Goal: Task Accomplishment & Management: Complete application form

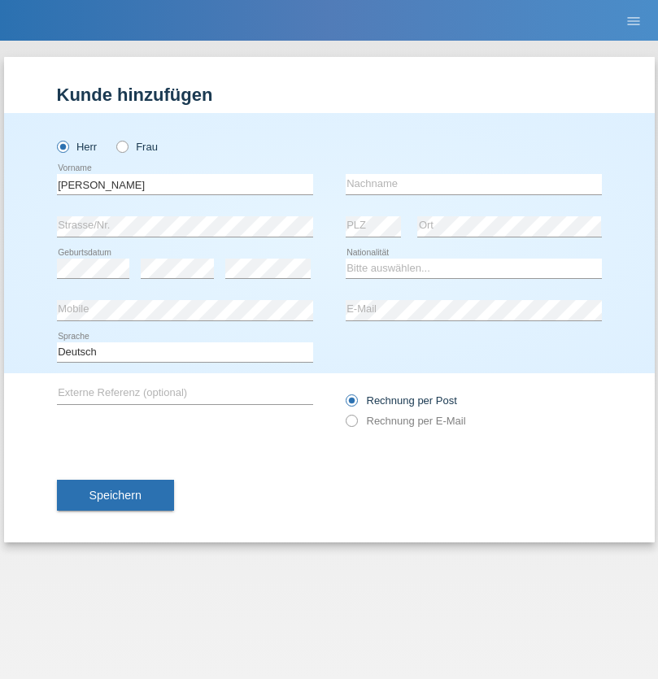
type input "Varga"
click at [473, 184] on input "text" at bounding box center [474, 184] width 256 height 20
type input "Florin"
select select "RO"
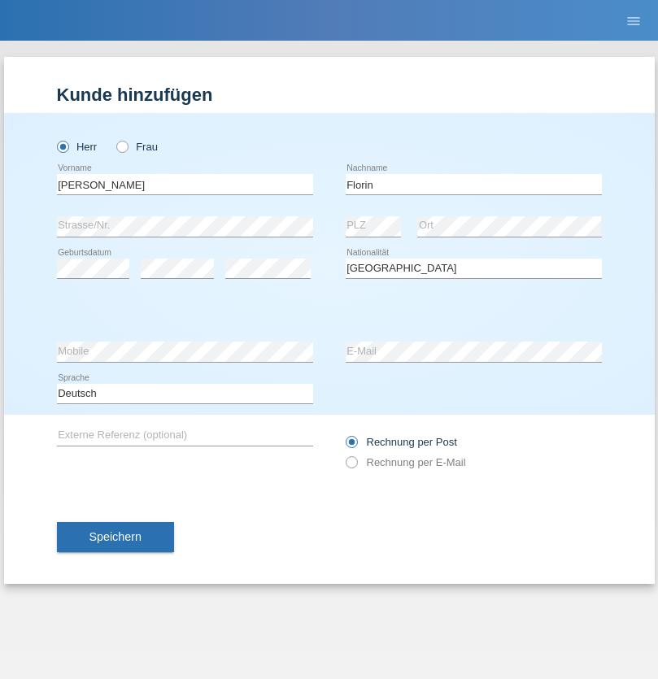
select select "C"
select select "29"
select select "02"
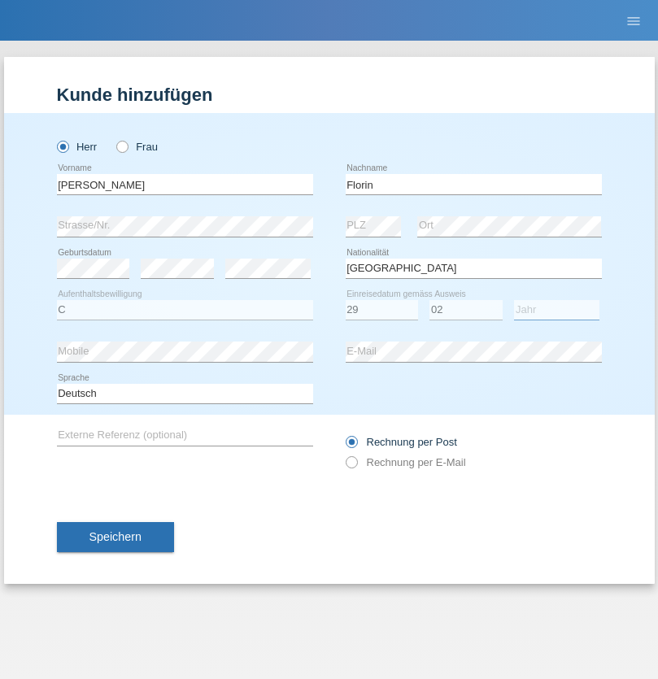
select select "2021"
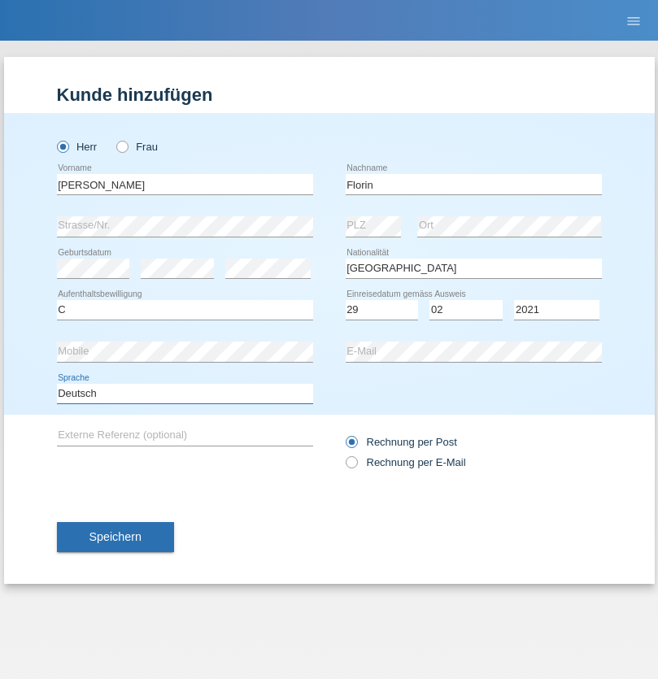
select select "en"
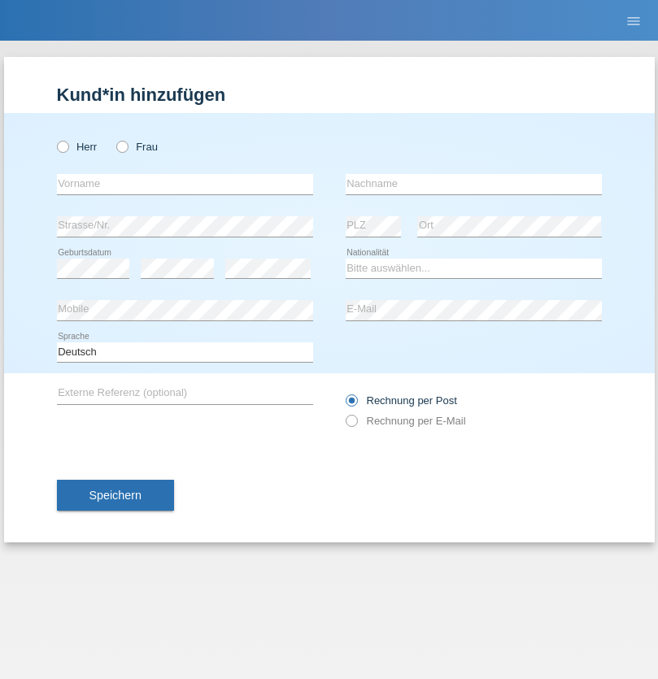
radio input "true"
click at [185, 184] on input "text" at bounding box center [185, 184] width 256 height 20
type input "Ruth"
click at [473, 184] on input "text" at bounding box center [474, 184] width 256 height 20
type input "Krebs"
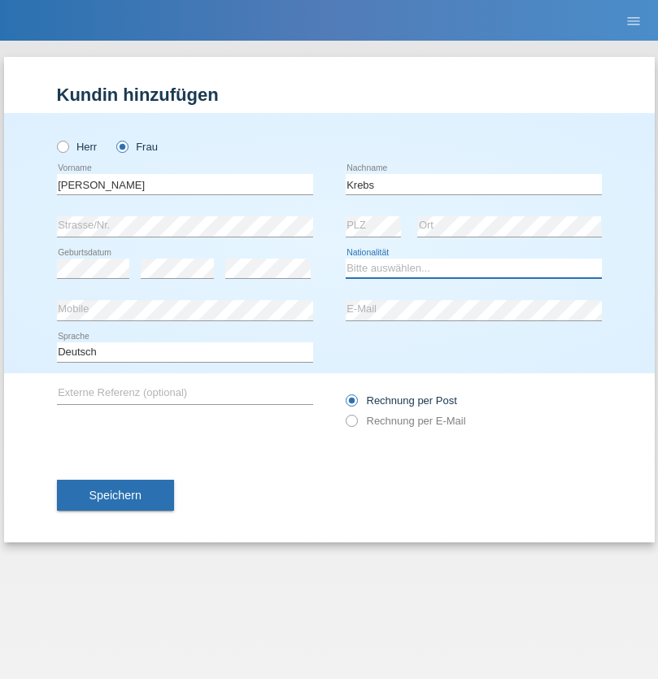
select select "CH"
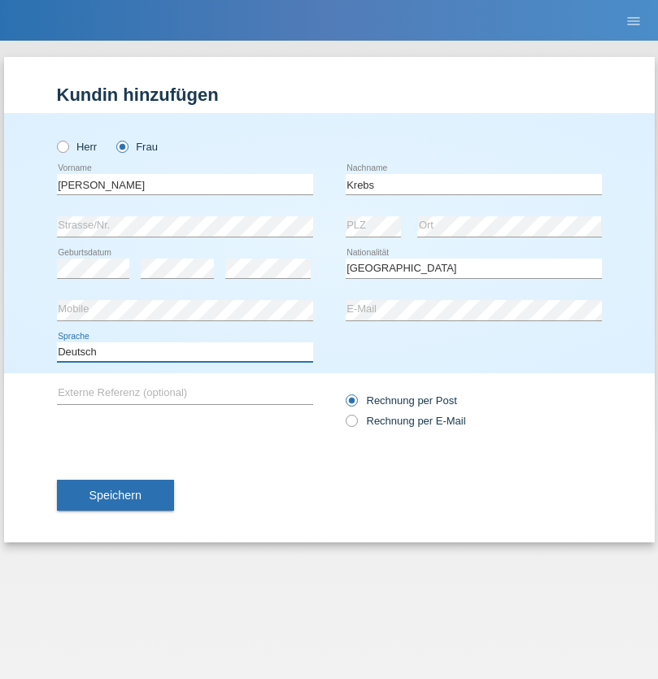
select select "en"
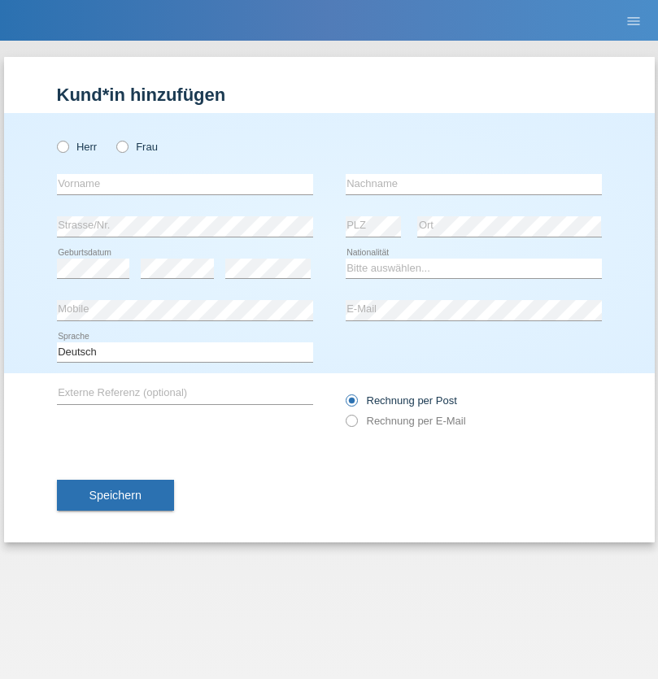
radio input "true"
click at [185, 184] on input "text" at bounding box center [185, 184] width 256 height 20
type input "Qovanaj"
click at [473, 184] on input "text" at bounding box center [474, 184] width 256 height 20
type input "Shaban"
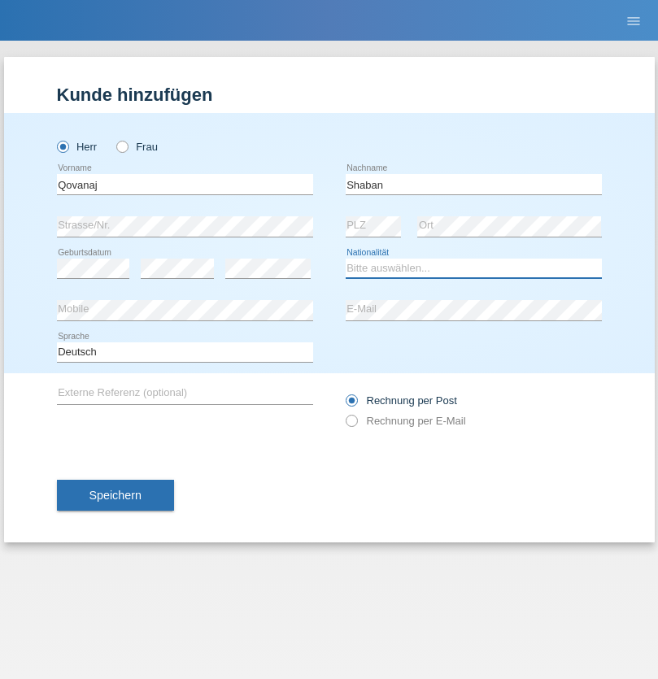
select select "CH"
radio input "true"
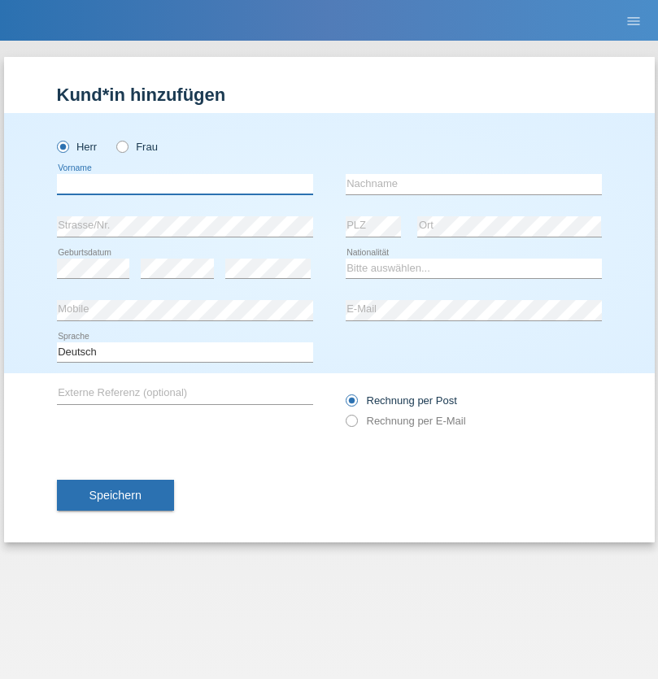
click at [185, 184] on input "text" at bounding box center [185, 184] width 256 height 20
type input "kjenan"
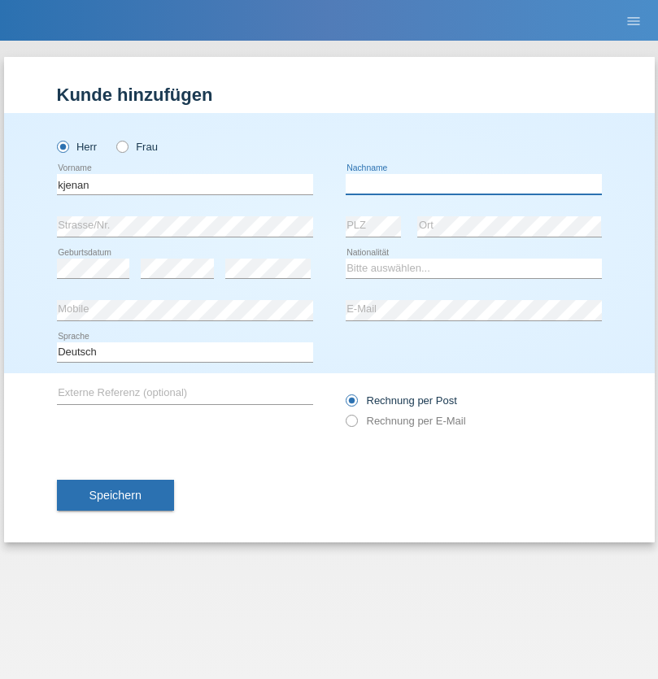
click at [473, 184] on input "text" at bounding box center [474, 184] width 256 height 20
type input "aliju"
select select "MK"
select select "C"
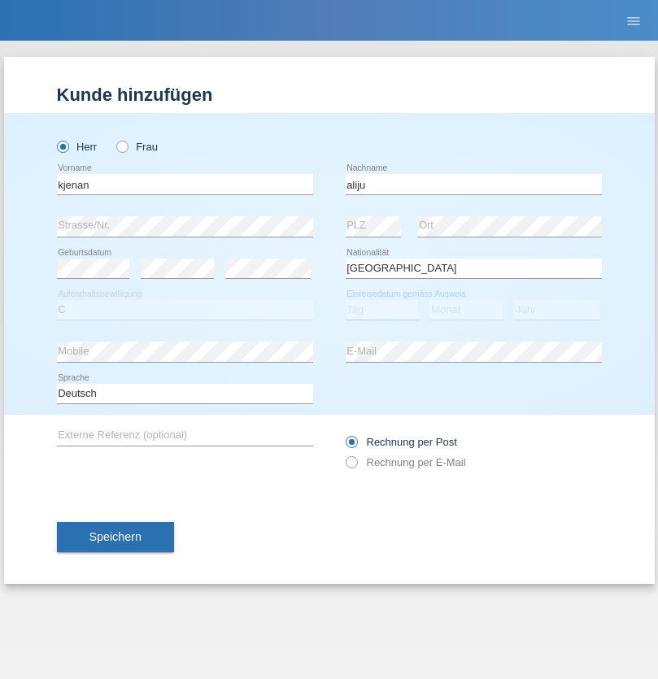
select select "29"
select select "01"
select select "2021"
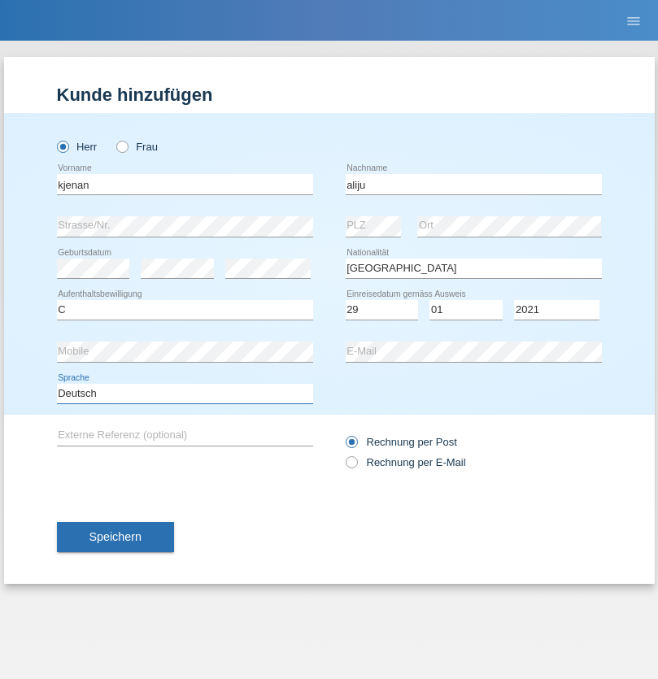
select select "en"
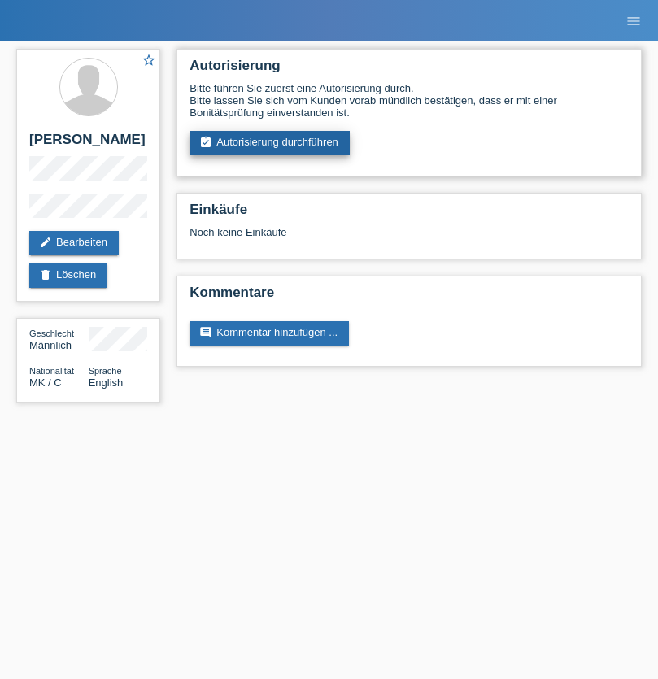
click at [270, 143] on link "assignment_turned_in Autorisierung durchführen" at bounding box center [269, 143] width 160 height 24
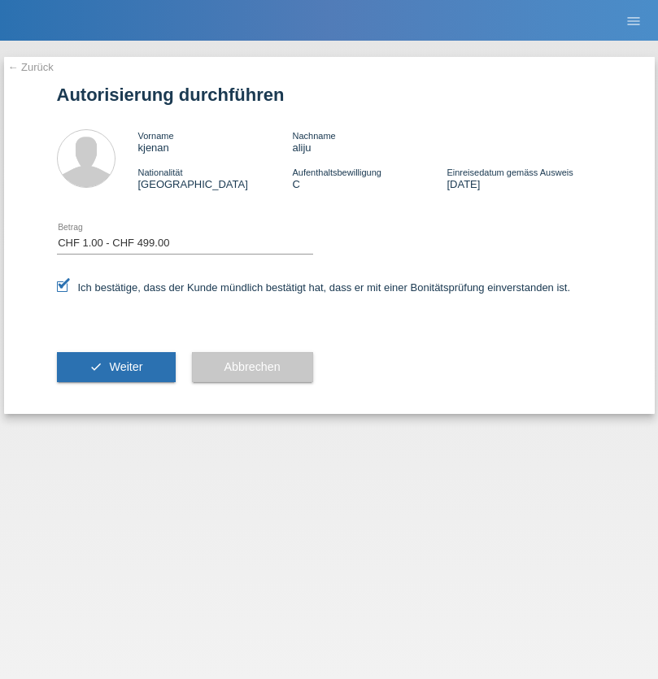
select select "1"
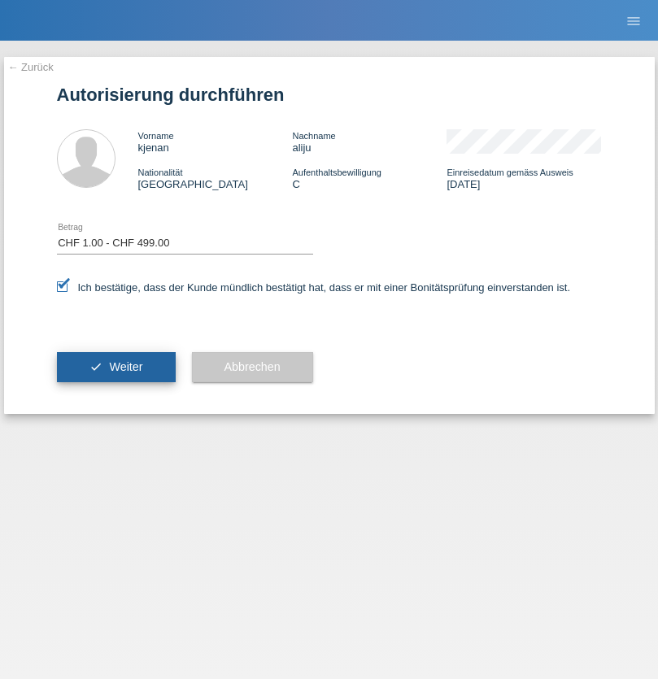
click at [115, 367] on span "Weiter" at bounding box center [125, 366] width 33 height 13
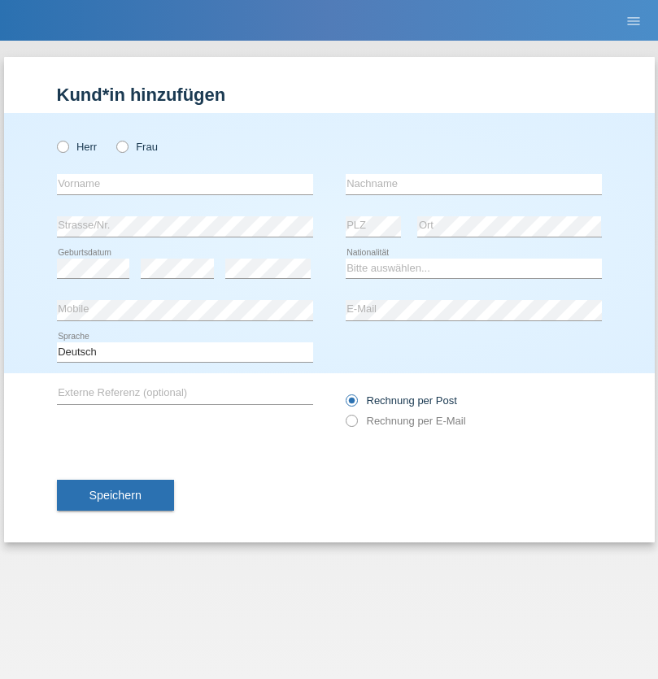
radio input "true"
click at [185, 184] on input "text" at bounding box center [185, 184] width 256 height 20
type input "Neiver"
click at [473, 184] on input "text" at bounding box center [474, 184] width 256 height 20
type input "Moran"
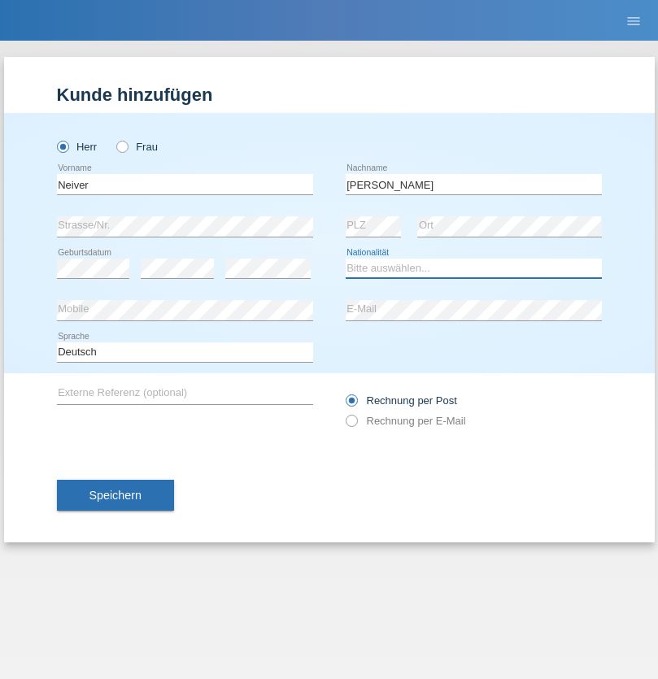
select select "CO"
select select "C"
select select "20"
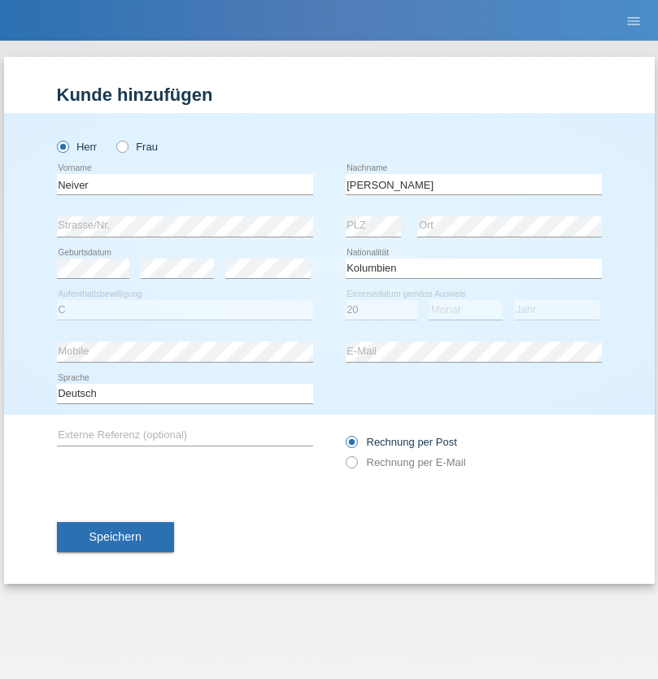
select select "12"
select select "2008"
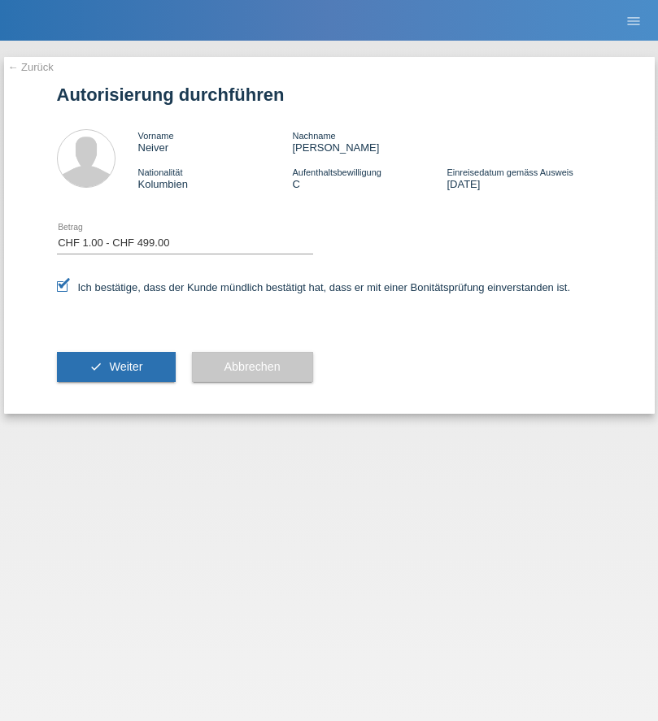
select select "1"
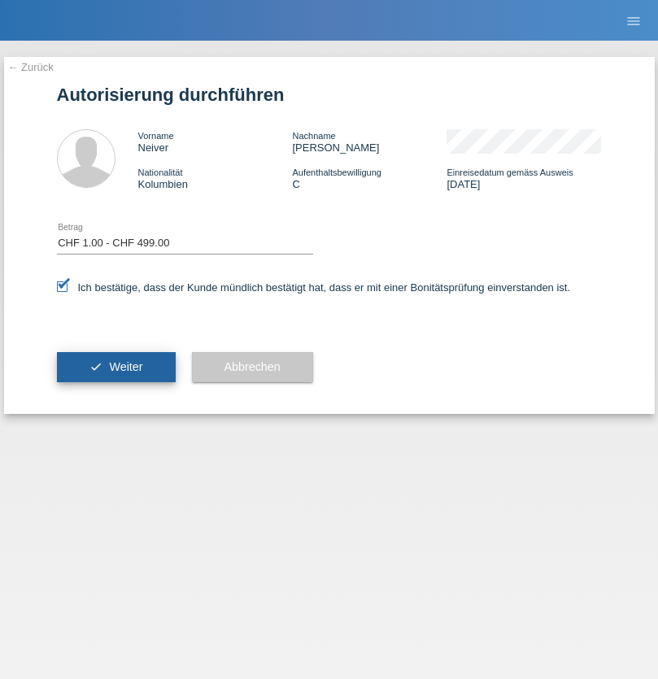
click at [115, 367] on span "Weiter" at bounding box center [125, 366] width 33 height 13
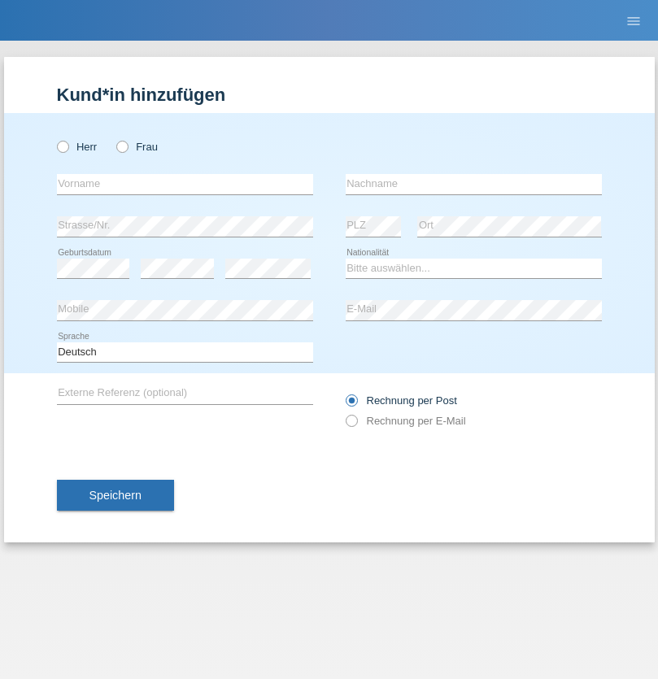
radio input "true"
click at [185, 184] on input "text" at bounding box center [185, 184] width 256 height 20
type input "[PERSON_NAME]"
click at [473, 184] on input "text" at bounding box center [474, 184] width 256 height 20
type input "sadikaj"
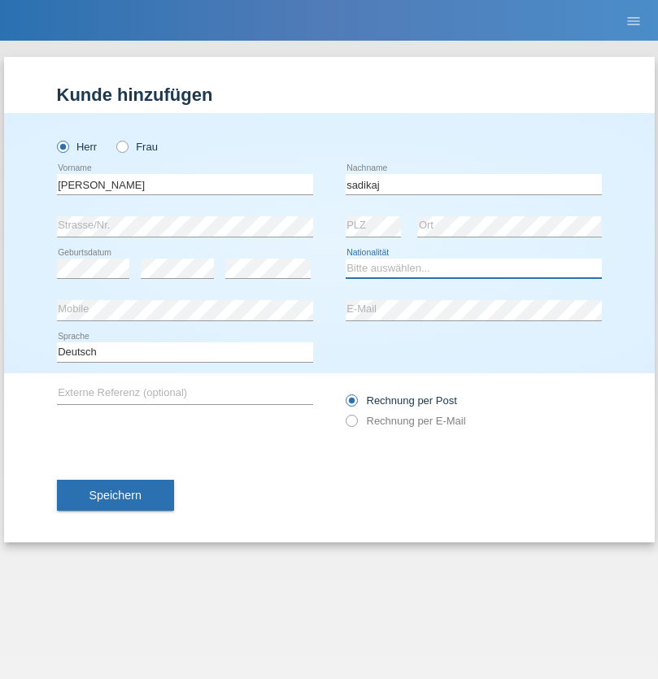
select select "XK"
select select "C"
select select "06"
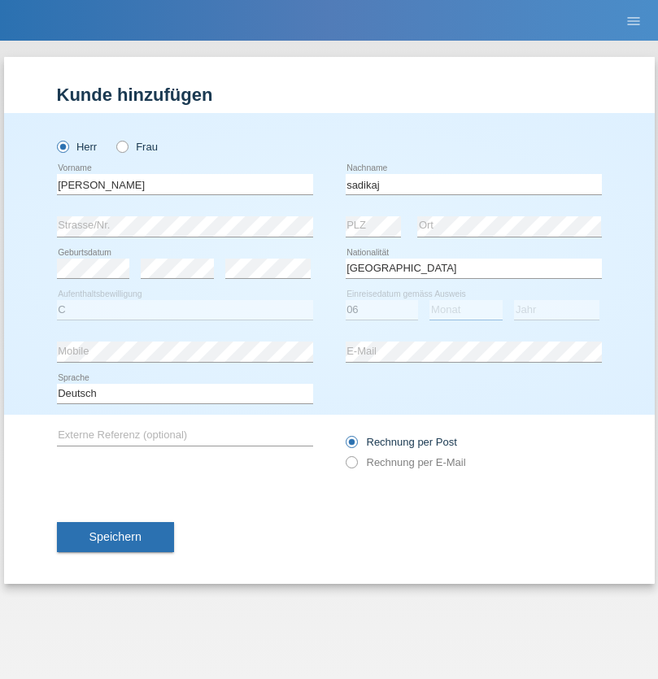
select select "09"
select select "2006"
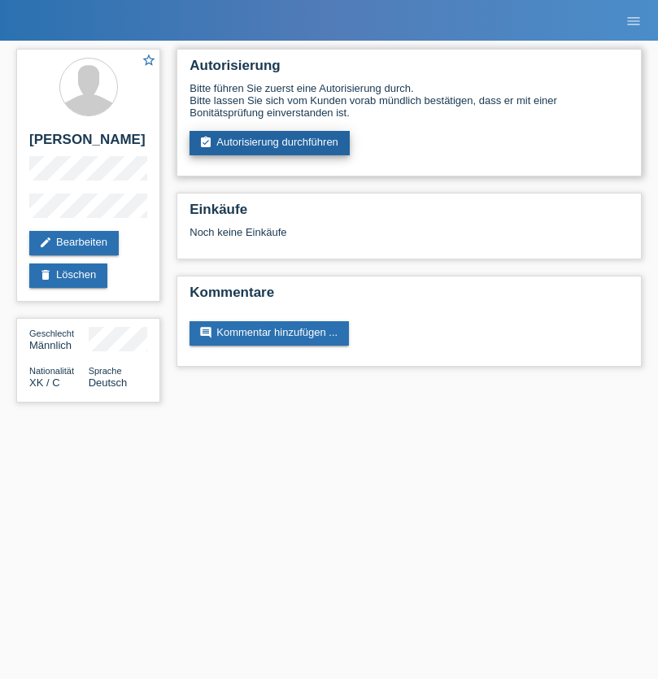
click at [270, 143] on link "assignment_turned_in Autorisierung durchführen" at bounding box center [269, 143] width 160 height 24
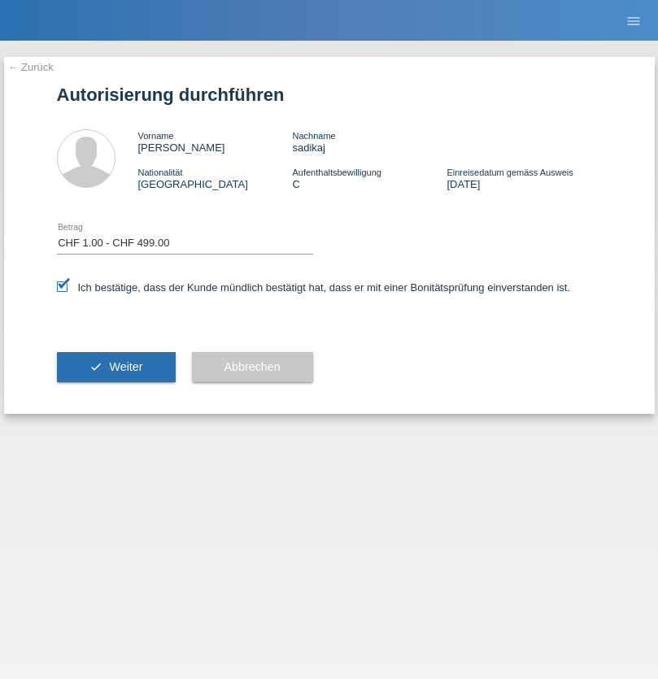
select select "1"
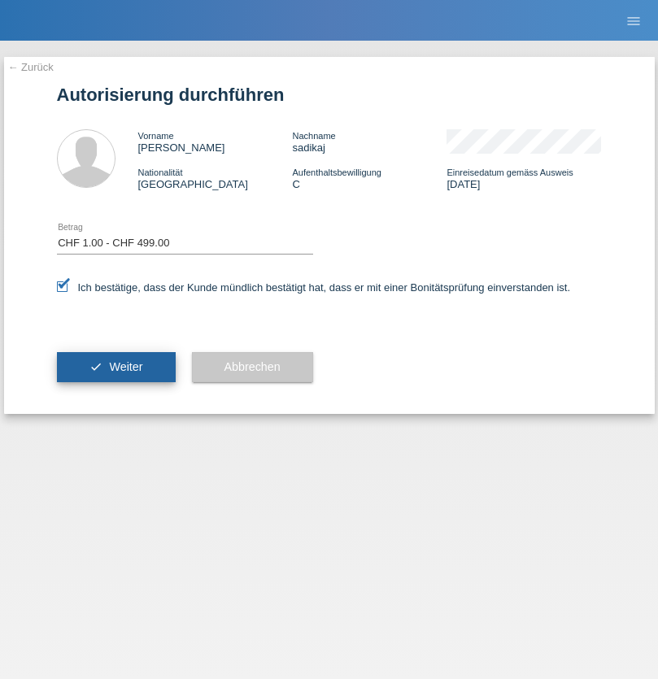
click at [115, 367] on span "Weiter" at bounding box center [125, 366] width 33 height 13
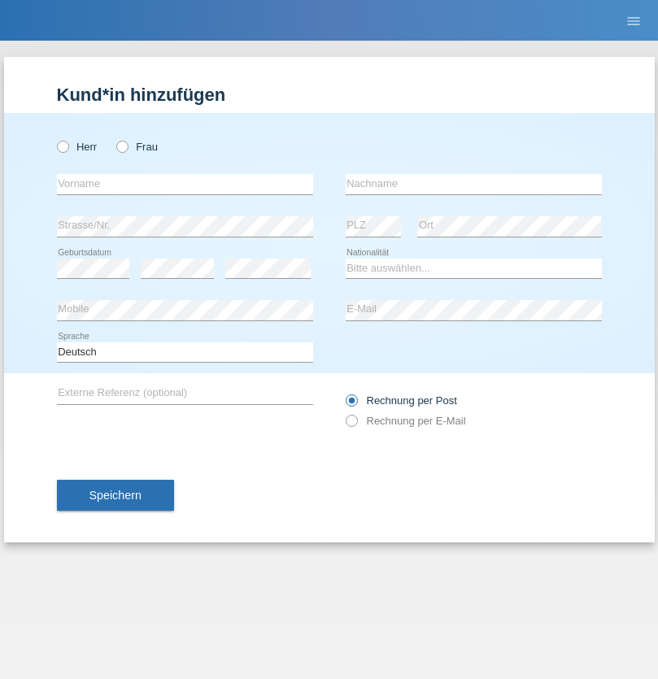
radio input "true"
click at [185, 184] on input "text" at bounding box center [185, 184] width 256 height 20
type input "Arthur"
click at [473, 184] on input "text" at bounding box center [474, 184] width 256 height 20
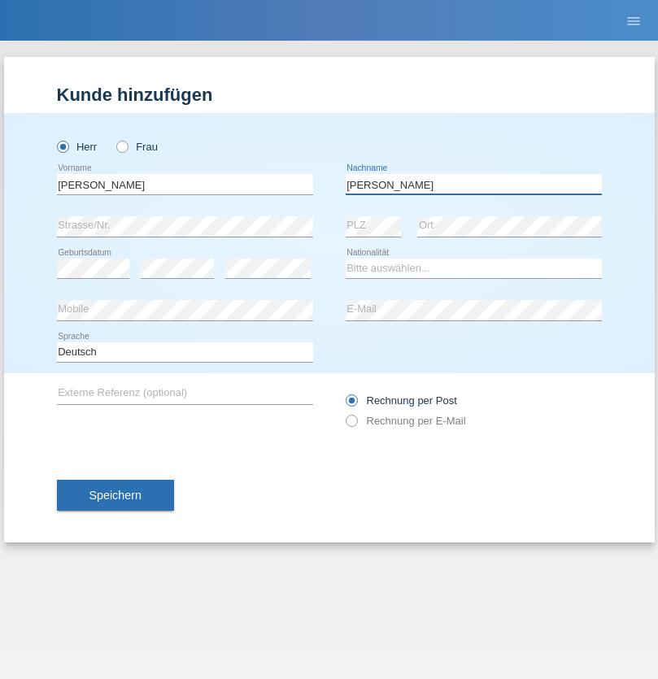
type input "Mathez"
select select "CH"
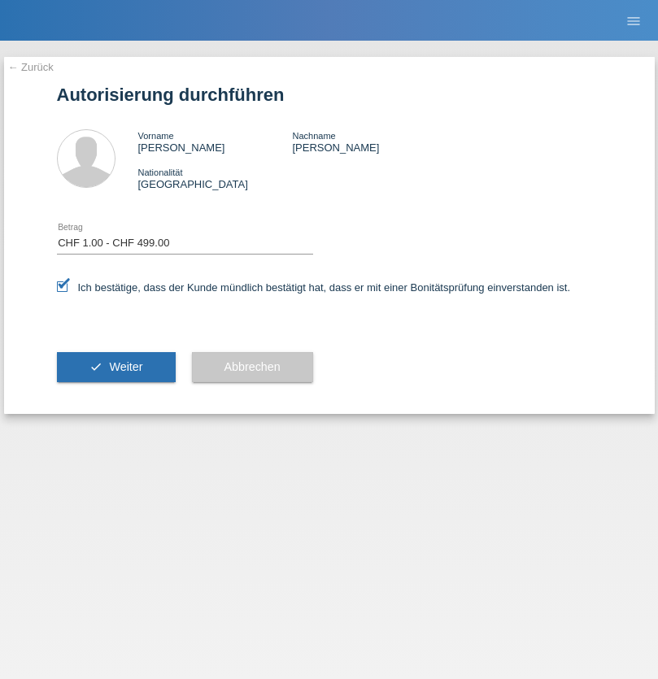
select select "1"
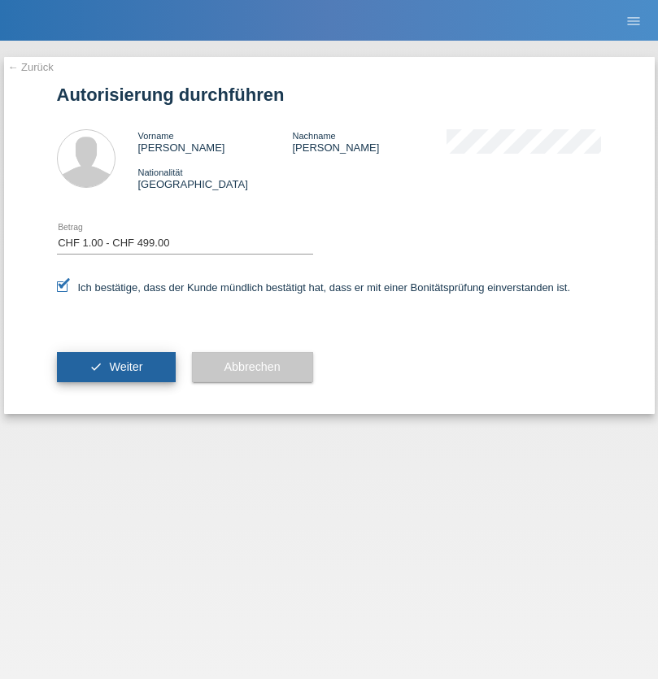
click at [115, 367] on span "Weiter" at bounding box center [125, 366] width 33 height 13
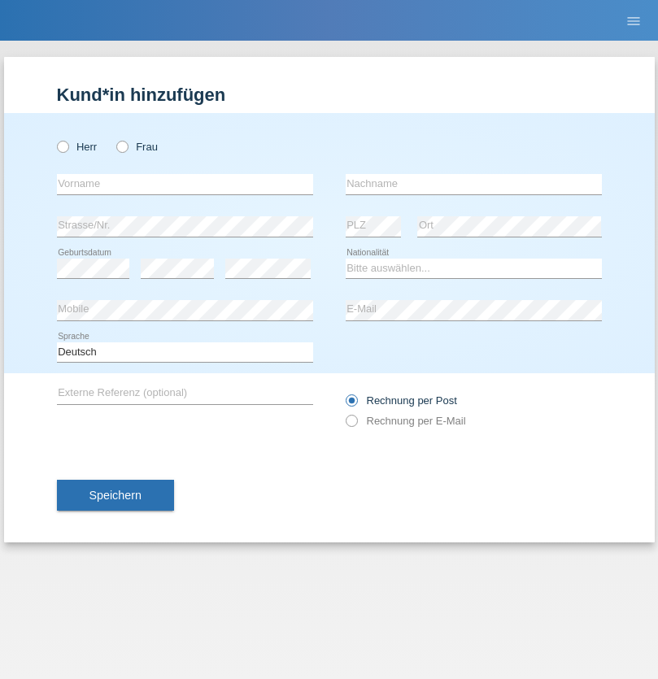
radio input "true"
click at [185, 184] on input "text" at bounding box center [185, 184] width 256 height 20
type input "FastFlyer Zustelldienst Gmbh"
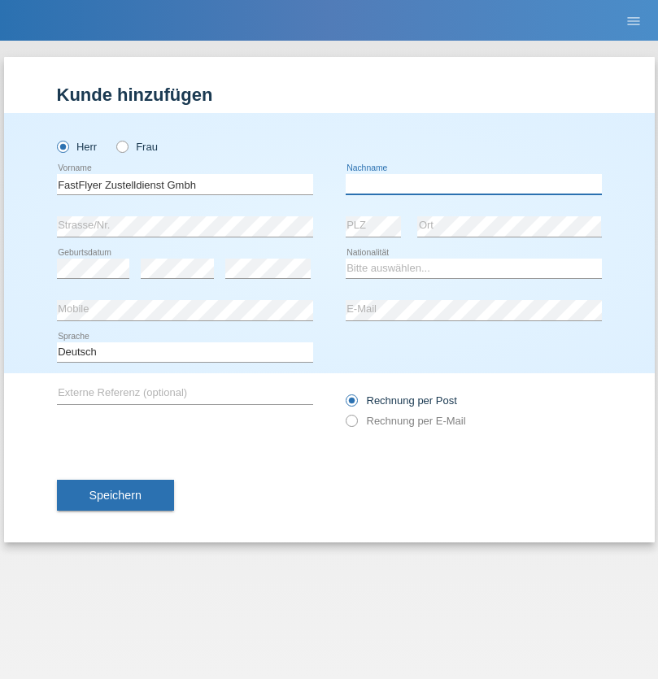
click at [473, 184] on input "text" at bounding box center [474, 184] width 256 height 20
type input "Gmbh"
select select "TR"
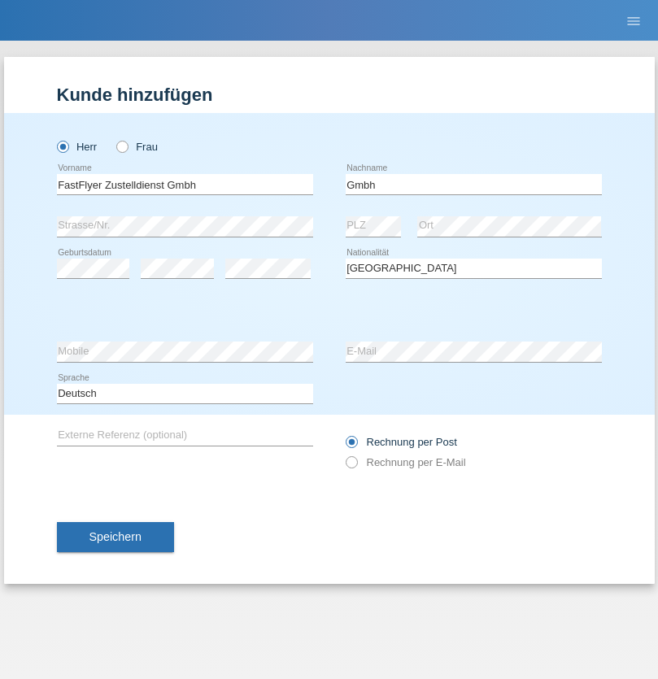
select select "C"
select select "14"
select select "11"
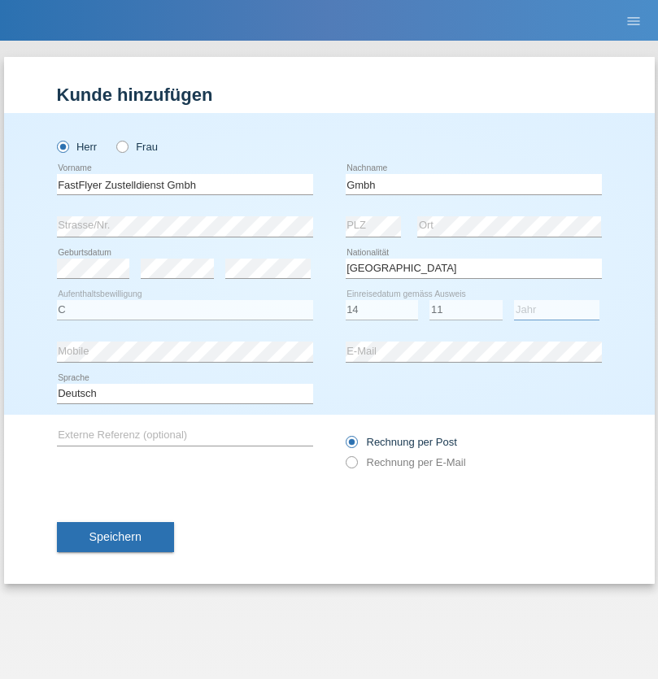
select select "2021"
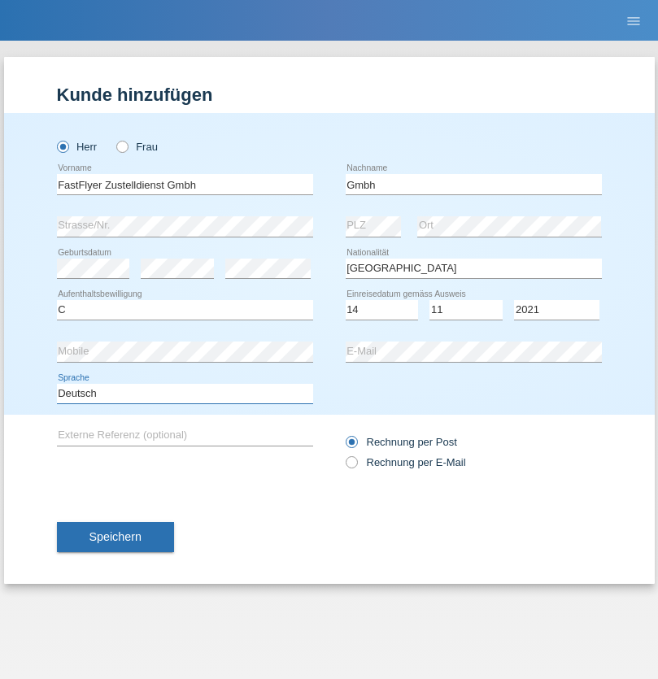
select select "en"
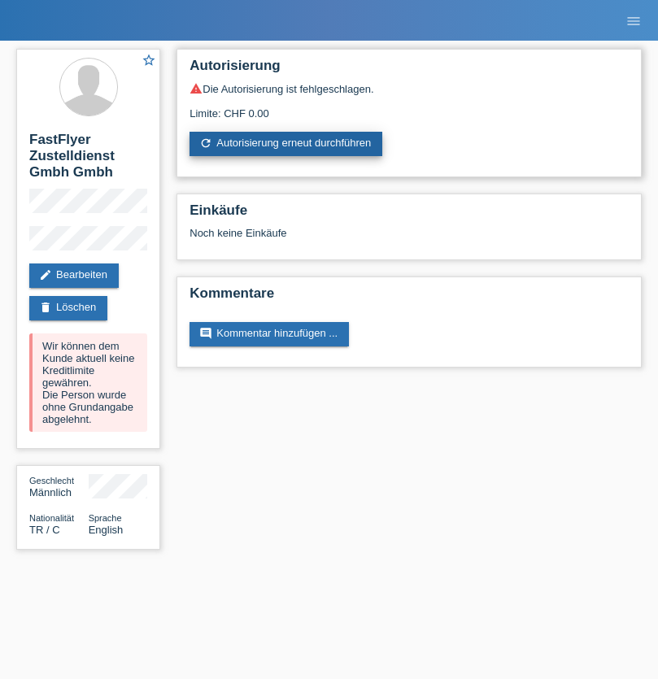
click at [287, 144] on link "refresh Autorisierung erneut durchführen" at bounding box center [285, 144] width 193 height 24
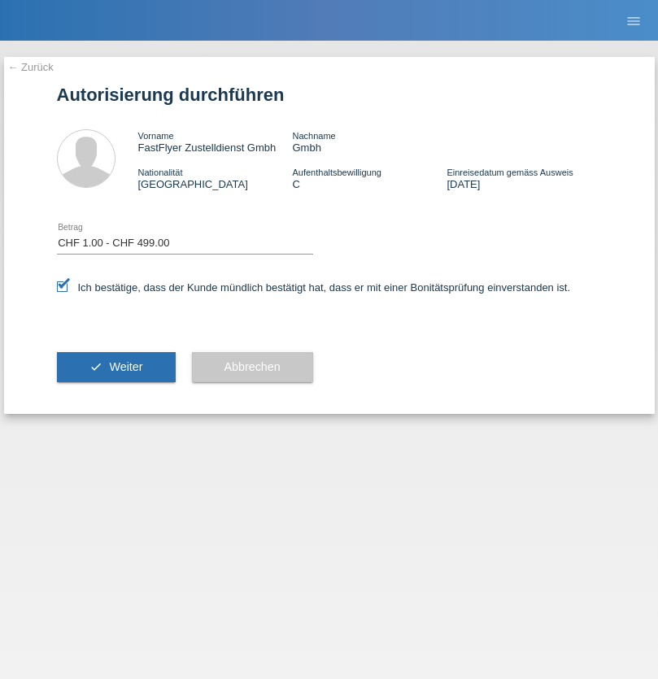
select select "1"
click at [115, 367] on span "Weiter" at bounding box center [125, 366] width 33 height 13
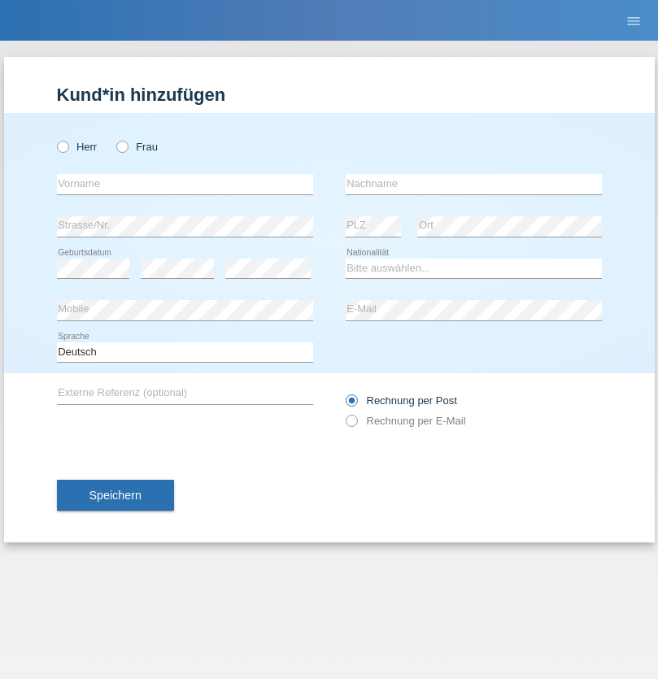
radio input "true"
click at [185, 184] on input "text" at bounding box center [185, 184] width 256 height 20
type input "Marian"
click at [473, 184] on input "text" at bounding box center [474, 184] width 256 height 20
type input "Matusa"
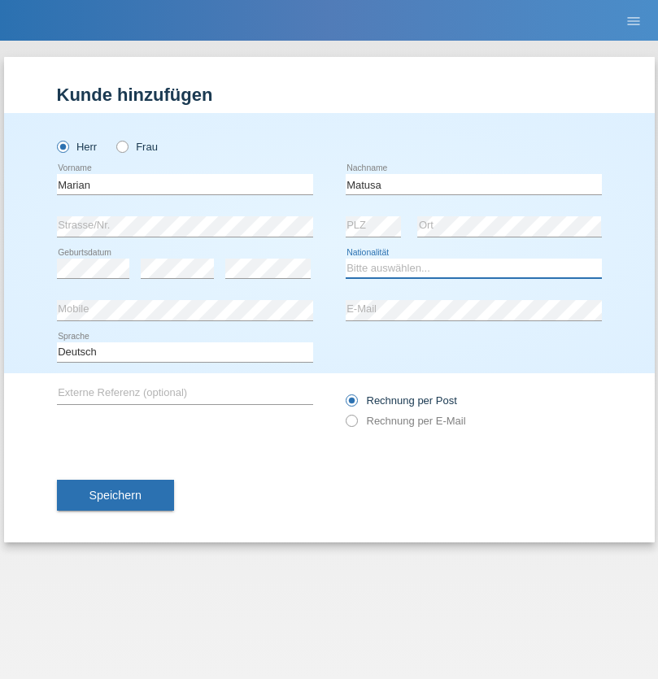
select select "RO"
select select "C"
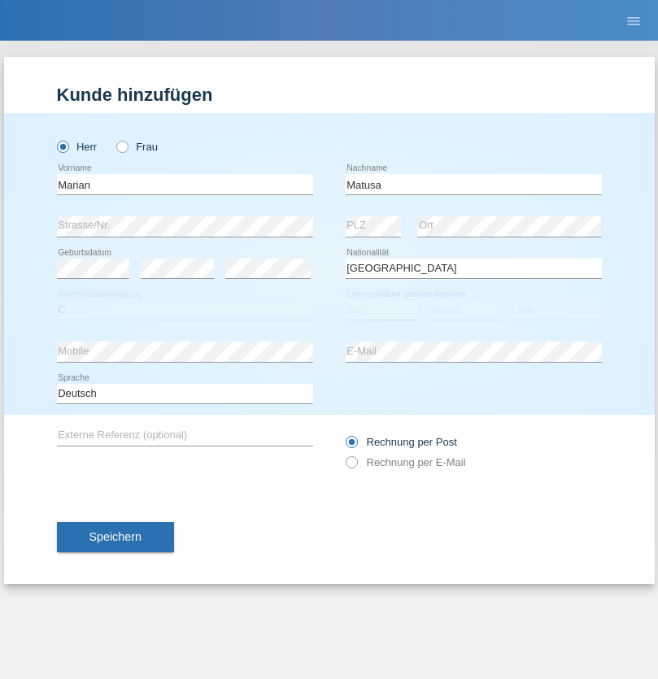
select select "01"
select select "06"
select select "2016"
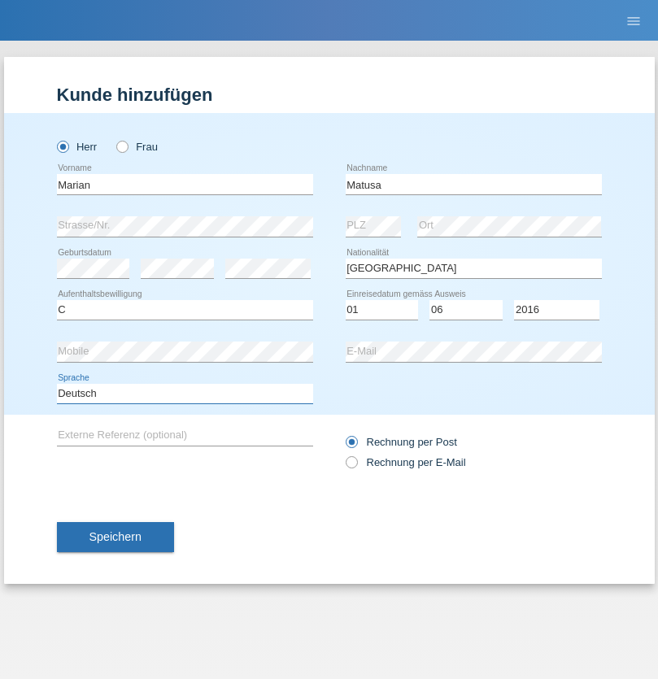
select select "en"
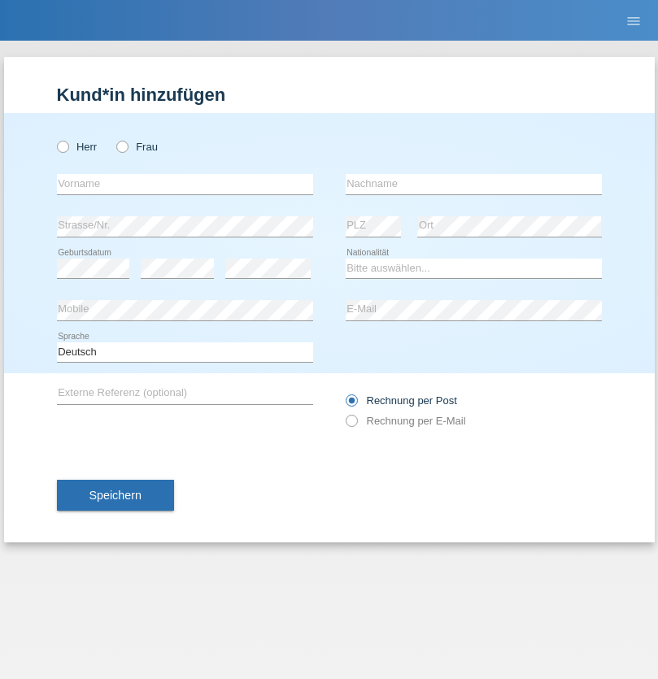
radio input "true"
click at [185, 184] on input "text" at bounding box center [185, 184] width 256 height 20
type input "[PERSON_NAME]"
click at [473, 184] on input "text" at bounding box center [474, 184] width 256 height 20
type input "Weinlein"
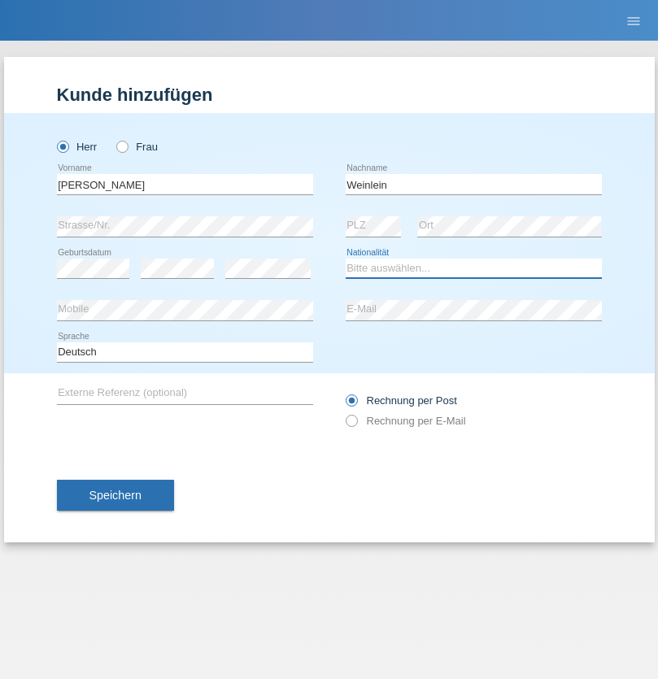
select select "CH"
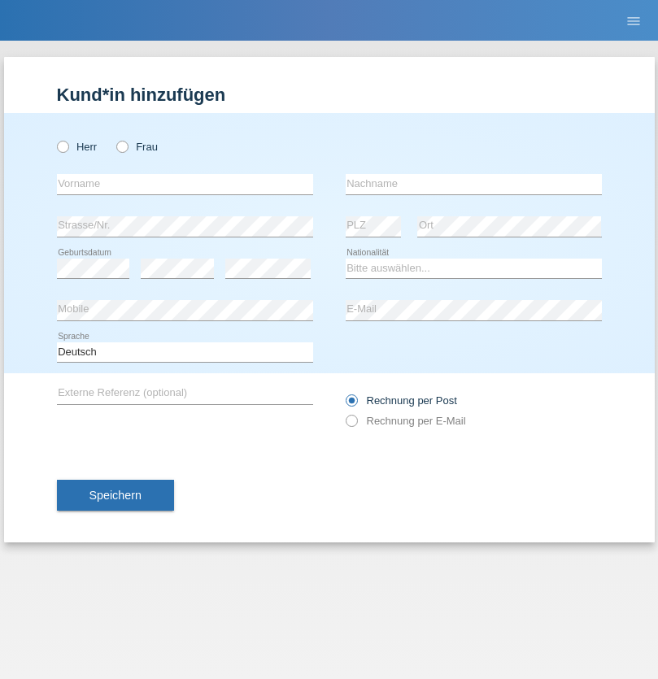
radio input "true"
click at [185, 184] on input "text" at bounding box center [185, 184] width 256 height 20
type input "Jashari lmeri"
click at [473, 184] on input "text" at bounding box center [474, 184] width 256 height 20
type input "Rabije"
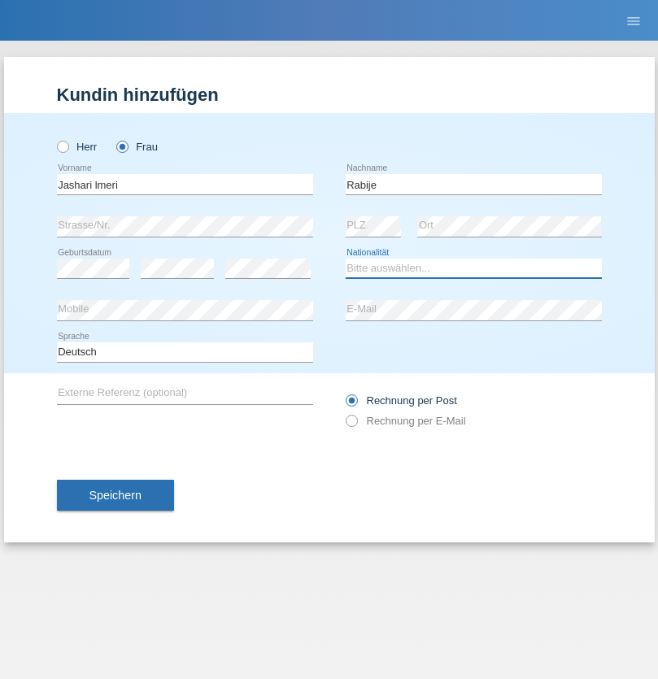
select select "CH"
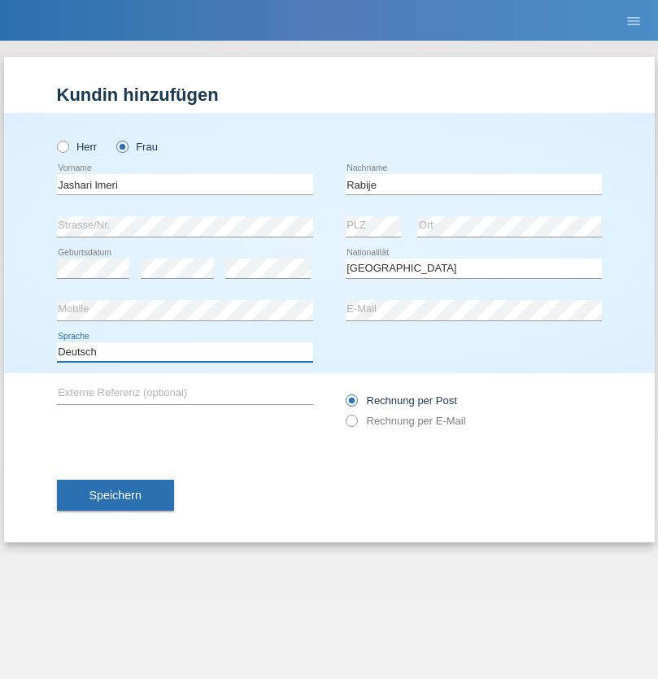
select select "en"
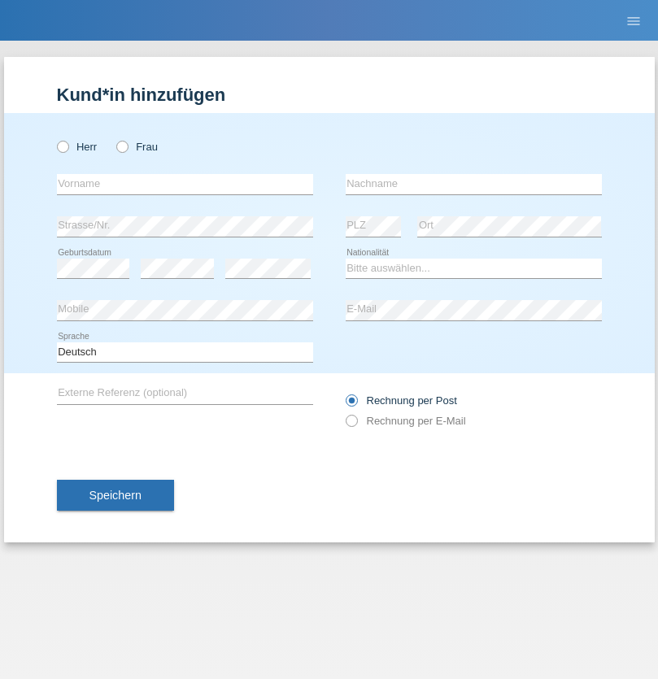
radio input "true"
click at [185, 184] on input "text" at bounding box center [185, 184] width 256 height 20
type input "firat"
click at [473, 184] on input "text" at bounding box center [474, 184] width 256 height 20
type input "kara"
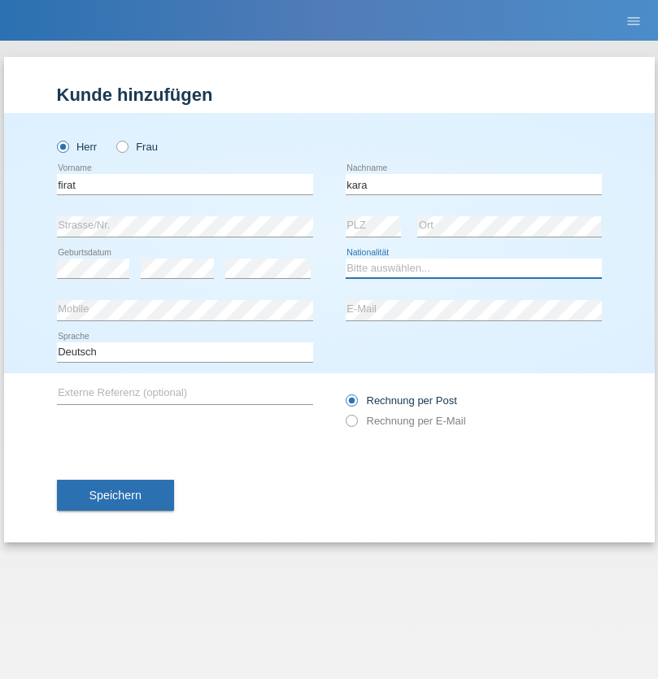
select select "CH"
radio input "true"
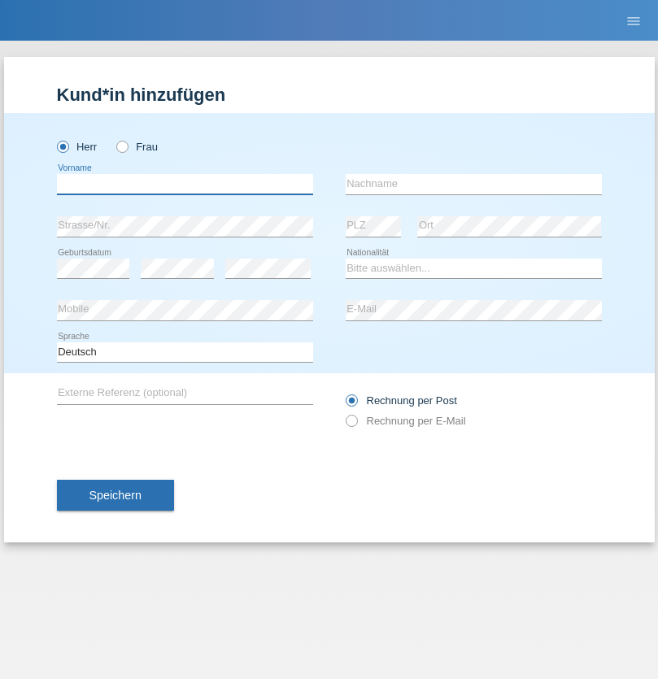
click at [185, 184] on input "text" at bounding box center [185, 184] width 256 height 20
type input "Gigov"
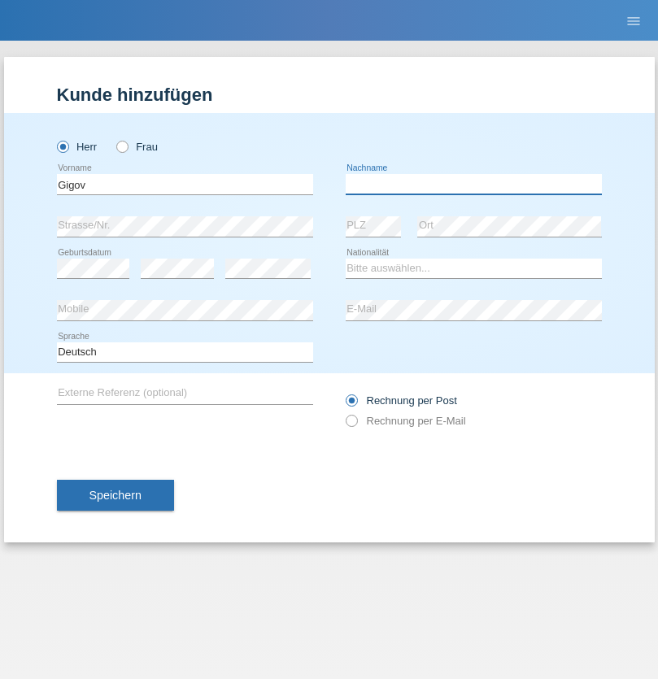
click at [473, 184] on input "text" at bounding box center [474, 184] width 256 height 20
type input "Zhan"
select select "BG"
select select "C"
select select "23"
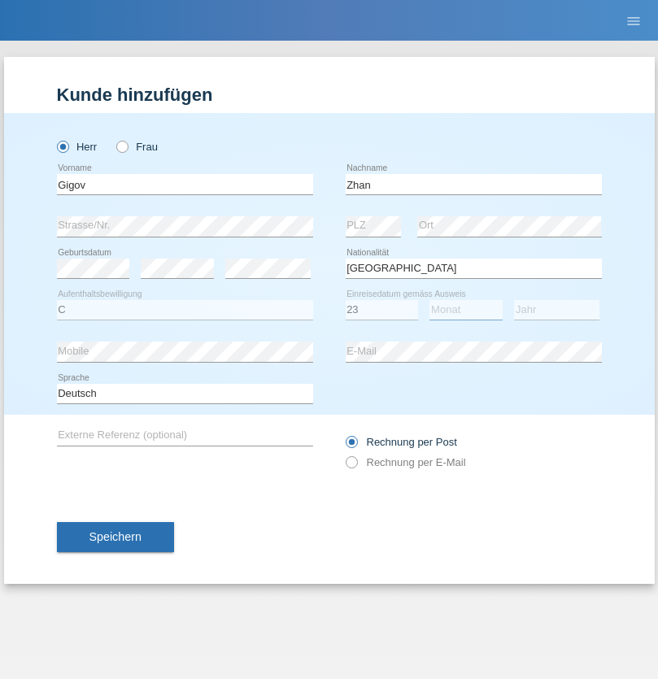
select select "10"
select select "2021"
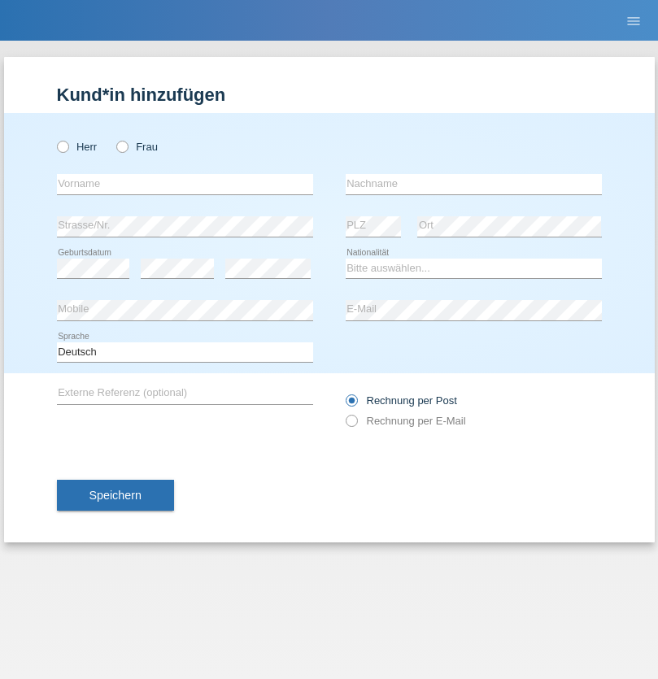
radio input "true"
click at [185, 184] on input "text" at bounding box center [185, 184] width 256 height 20
type input "Amand"
click at [473, 184] on input "text" at bounding box center [474, 184] width 256 height 20
type input "Pires"
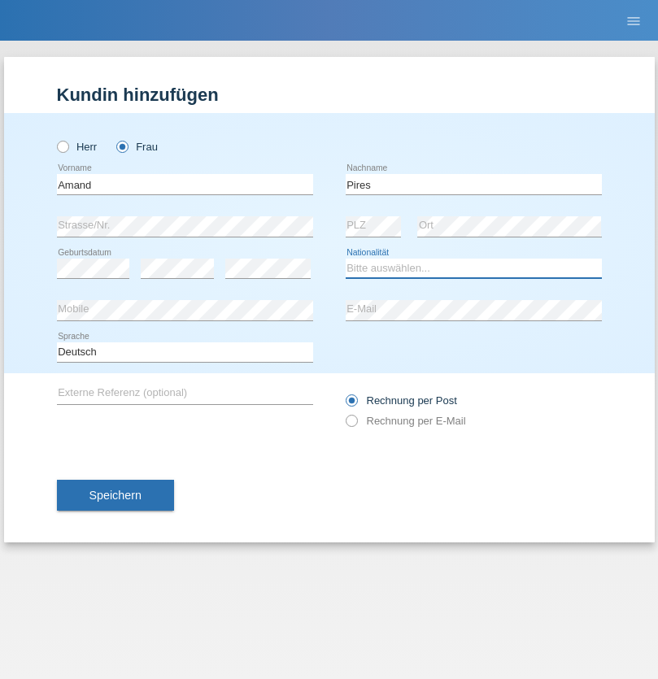
select select "CH"
radio input "true"
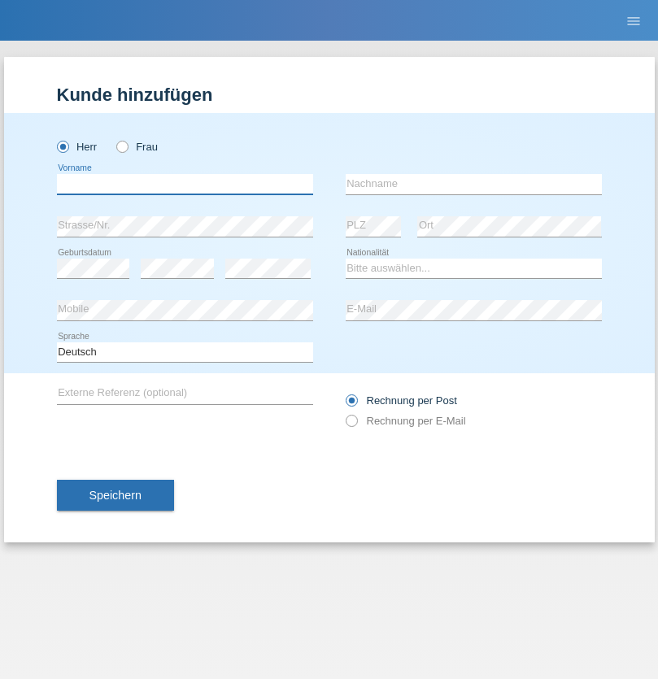
click at [185, 184] on input "text" at bounding box center [185, 184] width 256 height 20
type input "[PERSON_NAME]"
click at [473, 184] on input "text" at bounding box center [474, 184] width 256 height 20
type input "Saidi"
select select "CH"
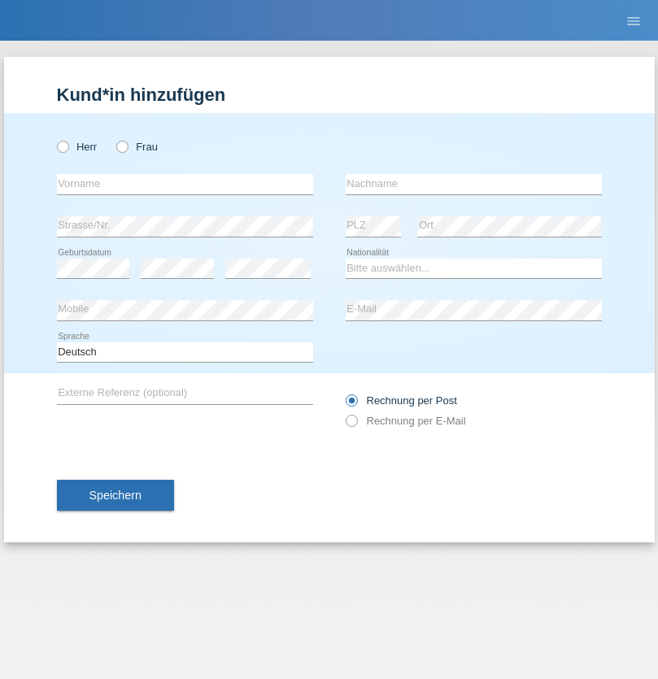
radio input "true"
click at [185, 184] on input "text" at bounding box center [185, 184] width 256 height 20
type input "Matusa"
click at [473, 184] on input "text" at bounding box center [474, 184] width 256 height 20
type input "Marian valentin"
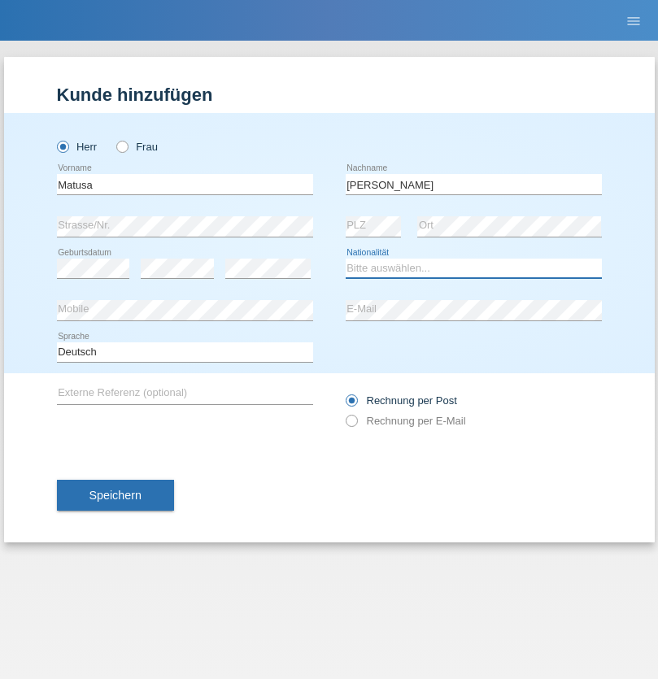
select select "OM"
select select "C"
select select "01"
select select "06"
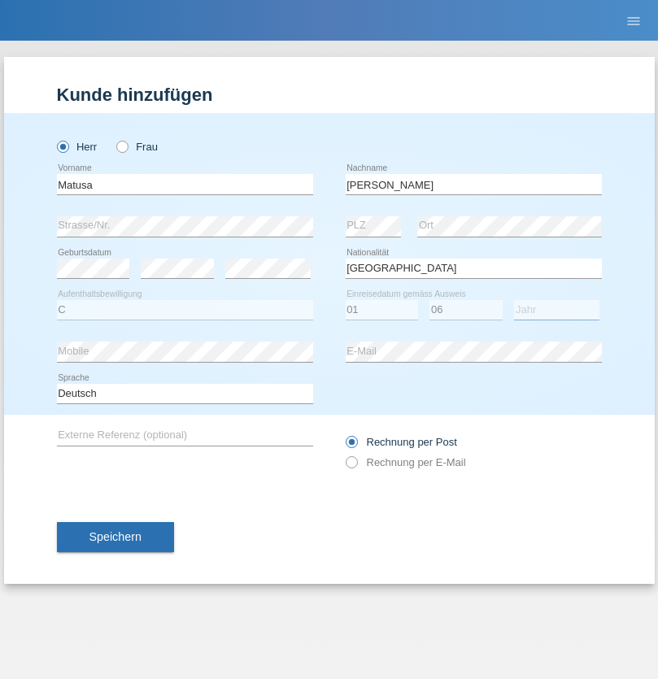
select select "2016"
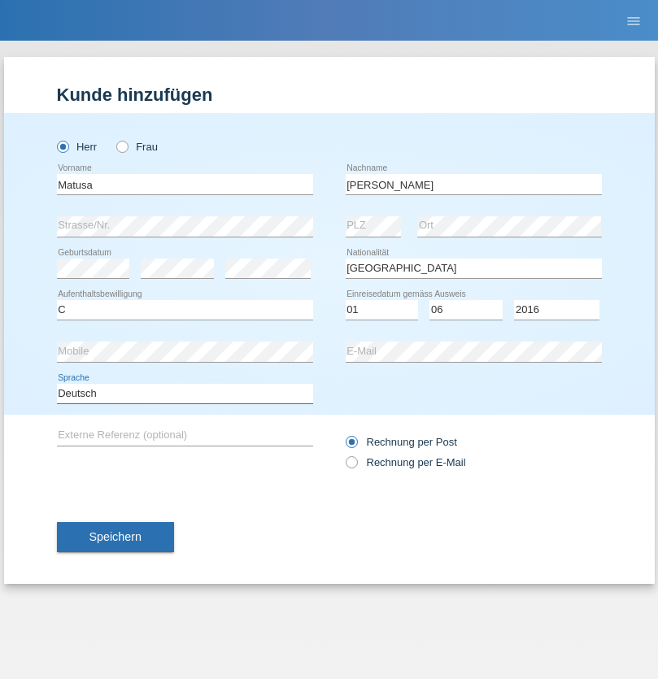
select select "en"
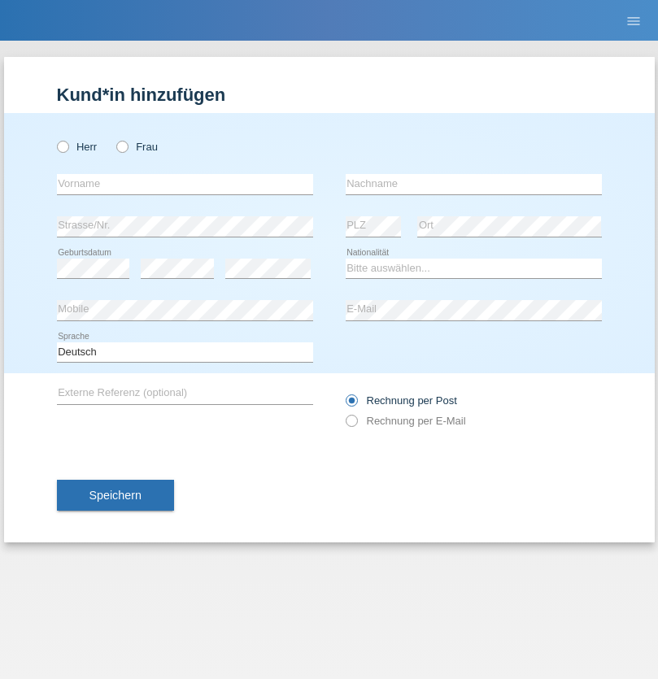
radio input "true"
click at [185, 184] on input "text" at bounding box center [185, 184] width 256 height 20
type input "Edinson Maurício"
click at [473, 184] on input "text" at bounding box center [474, 184] width 256 height 20
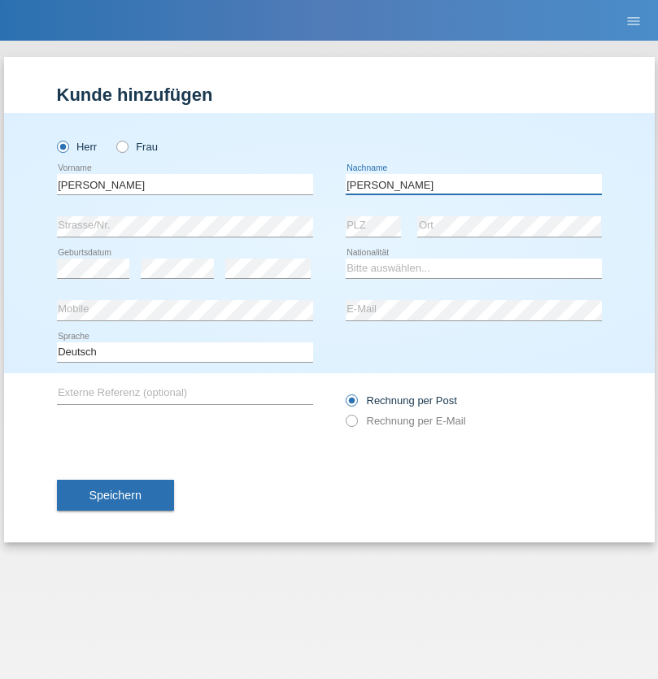
type input "Branquinho Alexander"
select select "PT"
select select "C"
select select "23"
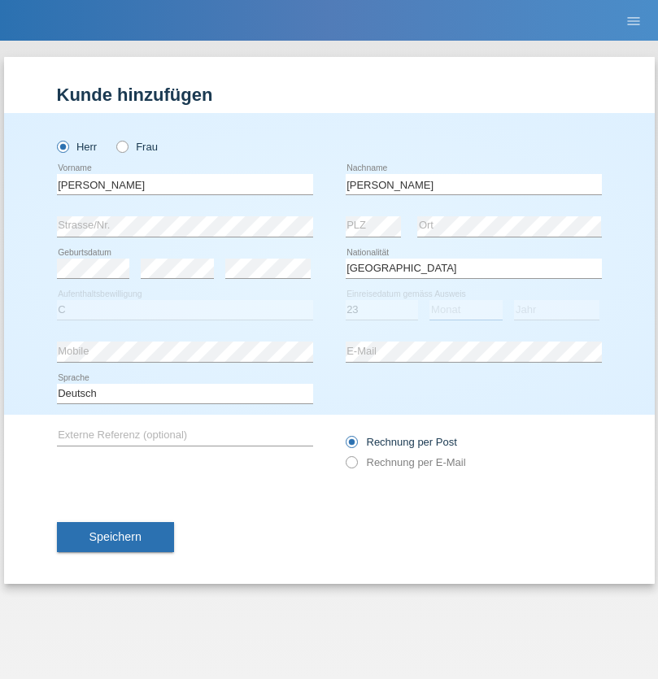
select select "08"
select select "2021"
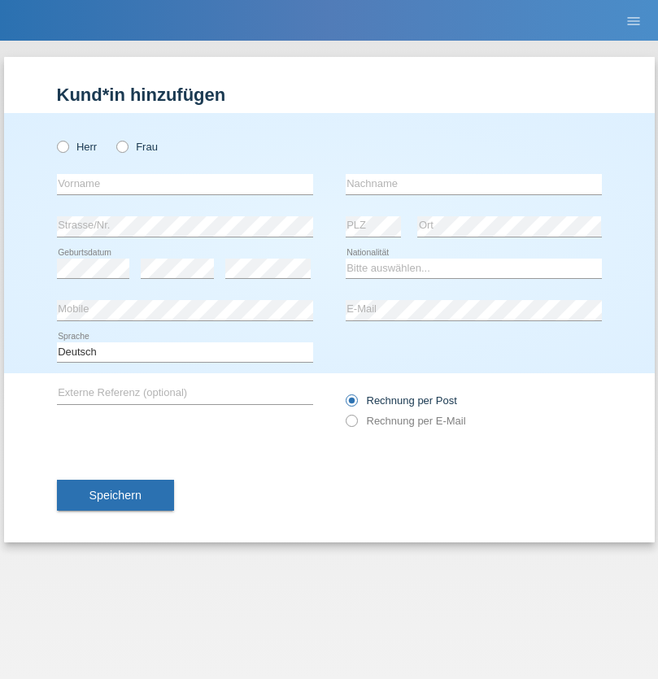
radio input "true"
click at [185, 184] on input "text" at bounding box center [185, 184] width 256 height 20
type input "Luca"
click at [473, 184] on input "text" at bounding box center [474, 184] width 256 height 20
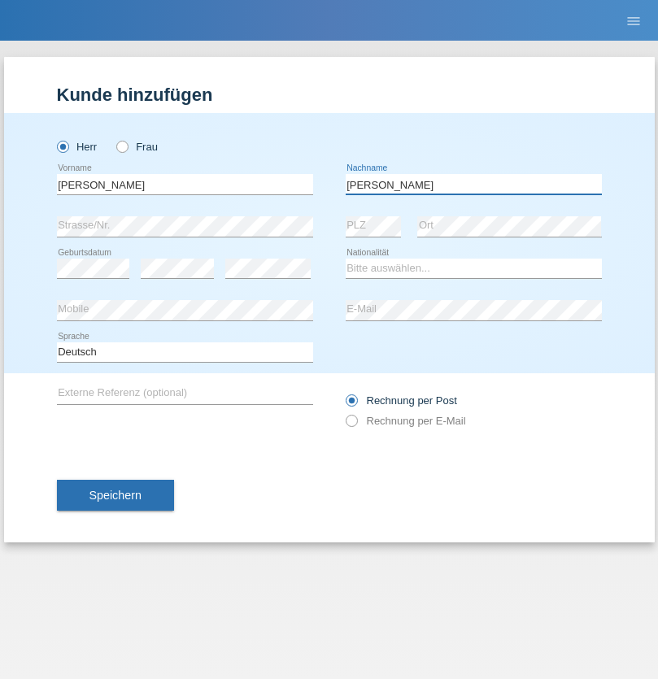
type input "Meier"
select select "CH"
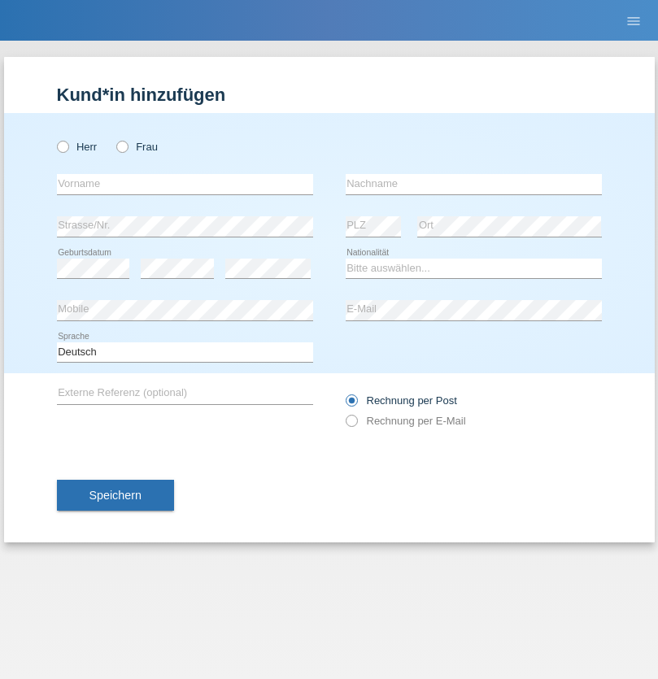
radio input "true"
click at [185, 184] on input "text" at bounding box center [185, 184] width 256 height 20
type input "Szilvia"
click at [473, 184] on input "text" at bounding box center [474, 184] width 256 height 20
type input "Olakh"
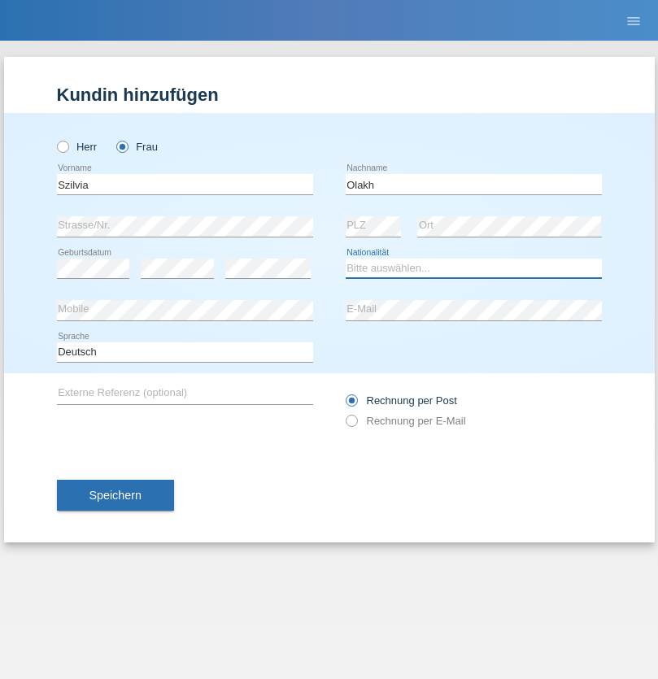
select select "UA"
select select "C"
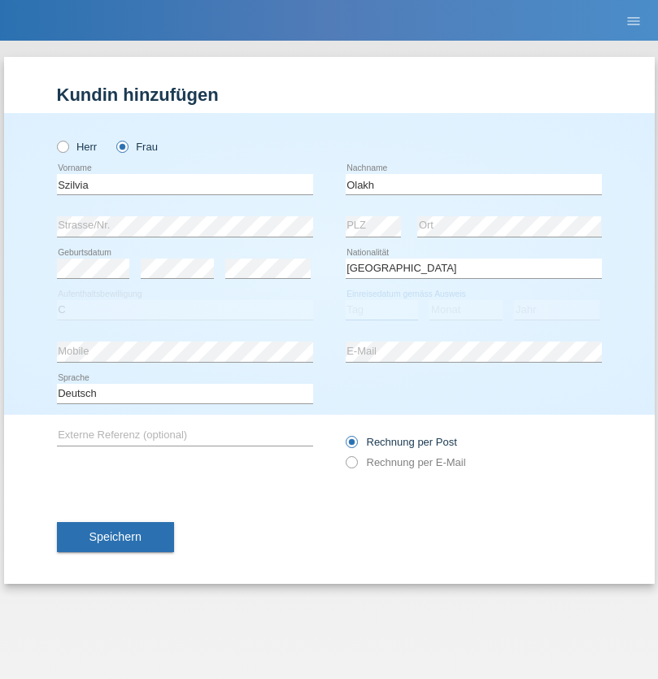
select select "15"
select select "09"
select select "2021"
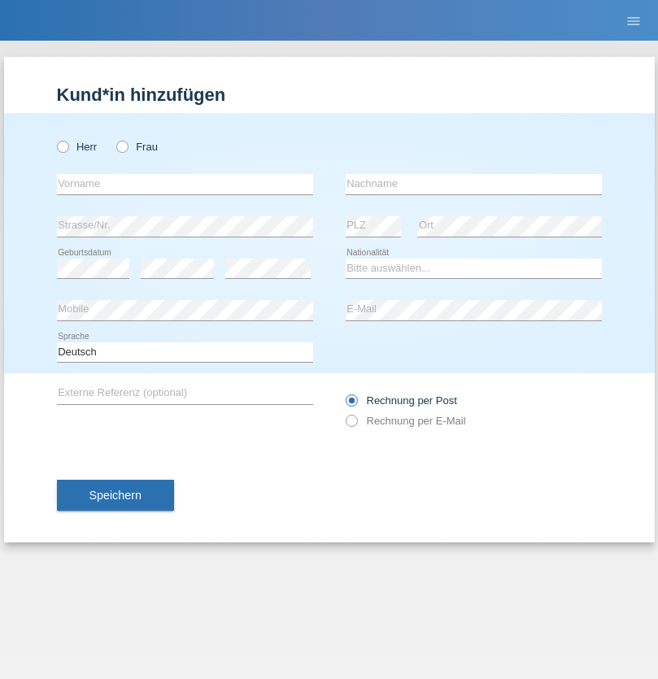
radio input "true"
click at [185, 184] on input "text" at bounding box center [185, 184] width 256 height 20
type input "Asrit"
click at [473, 184] on input "text" at bounding box center [474, 184] width 256 height 20
type input "Kupa"
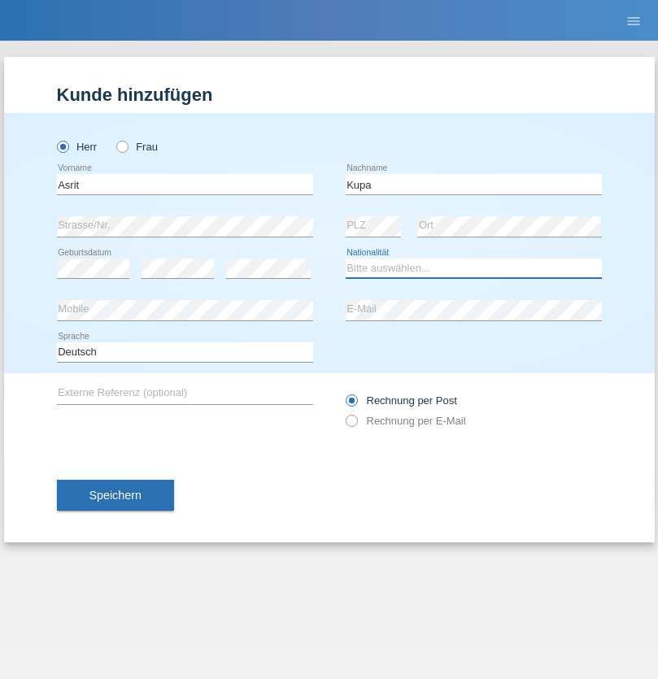
select select "MK"
select select "C"
select select "27"
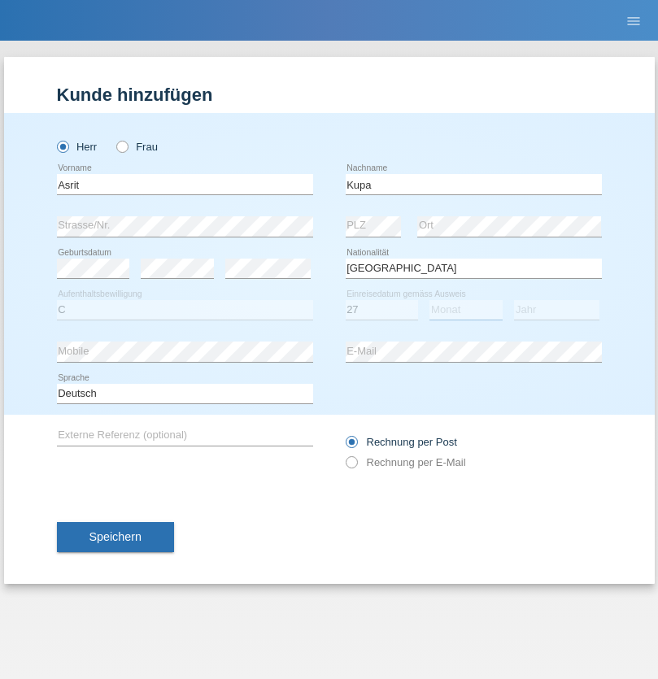
select select "05"
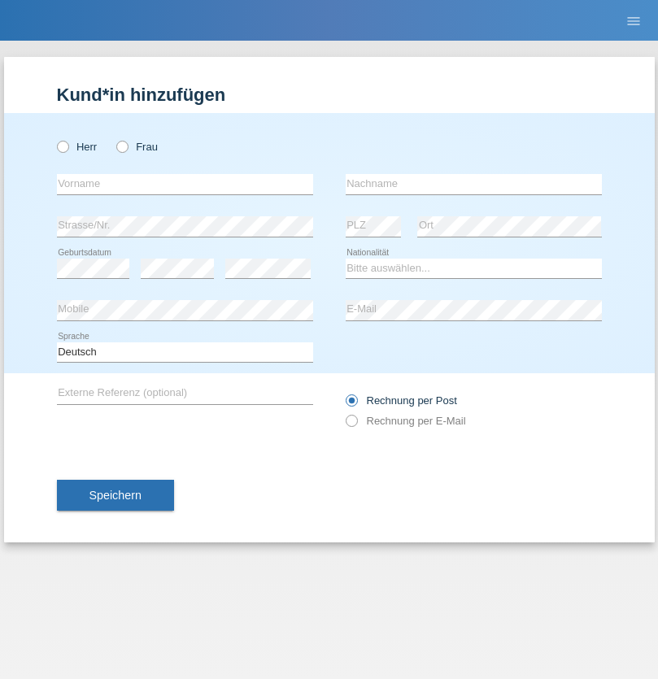
radio input "true"
click at [185, 184] on input "text" at bounding box center [185, 184] width 256 height 20
type input "[PERSON_NAME]"
click at [473, 184] on input "text" at bounding box center [474, 184] width 256 height 20
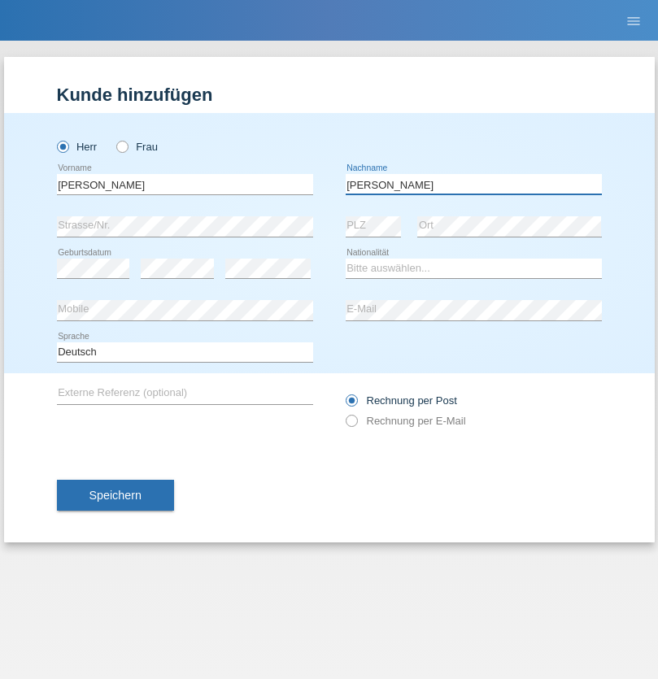
type input "[PERSON_NAME]"
select select "SY"
select select "C"
select select "15"
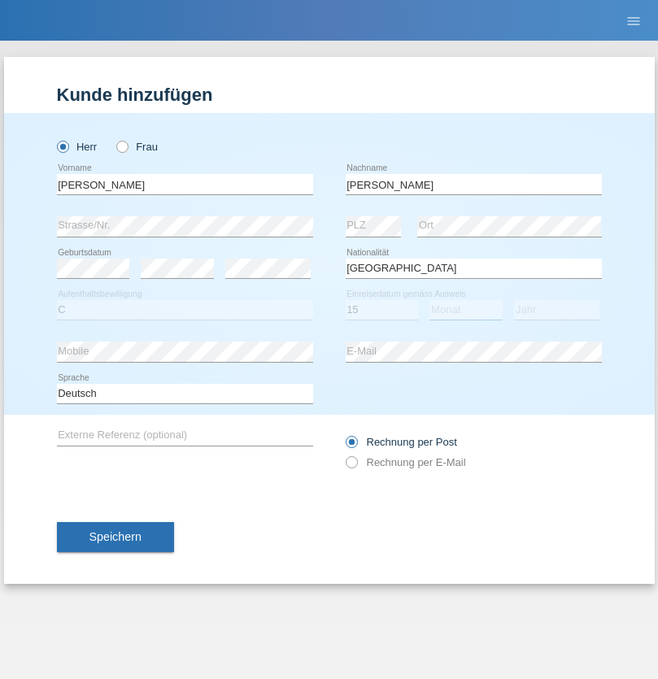
select select "09"
select select "2021"
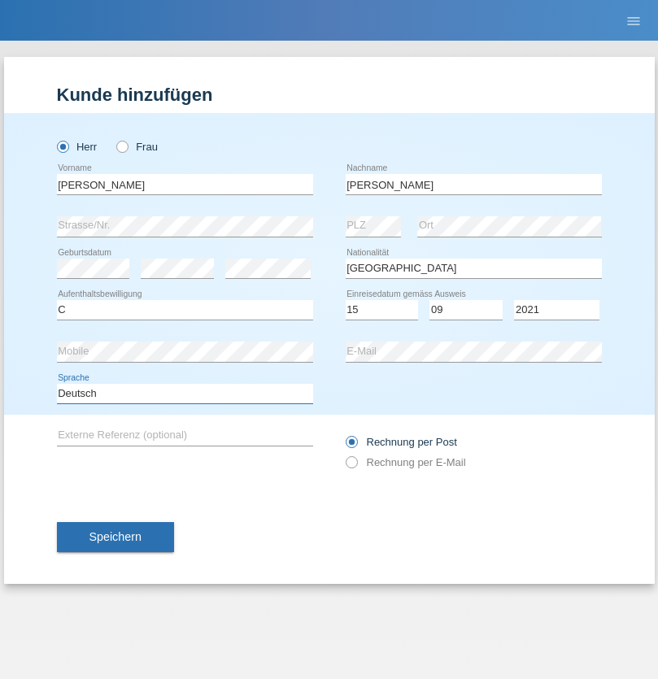
select select "en"
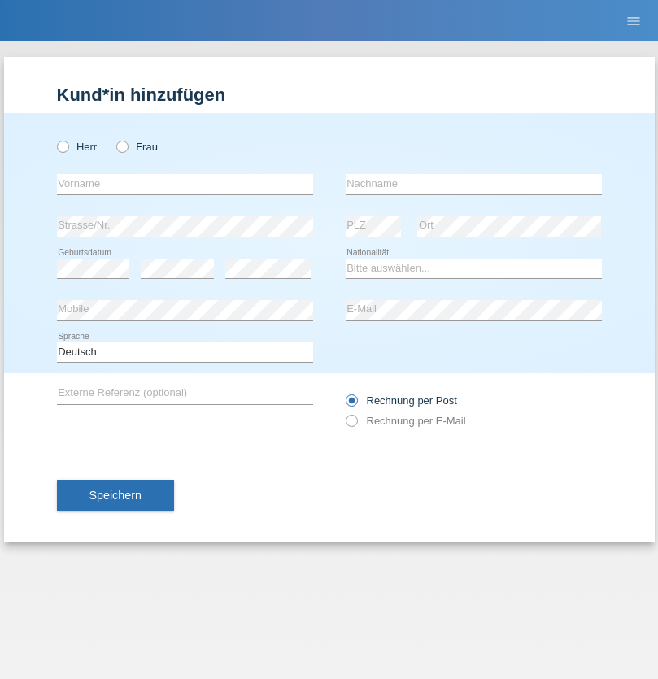
radio input "true"
select select "CH"
radio input "true"
click at [185, 184] on input "text" at bounding box center [185, 184] width 256 height 20
type input "[PERSON_NAME]"
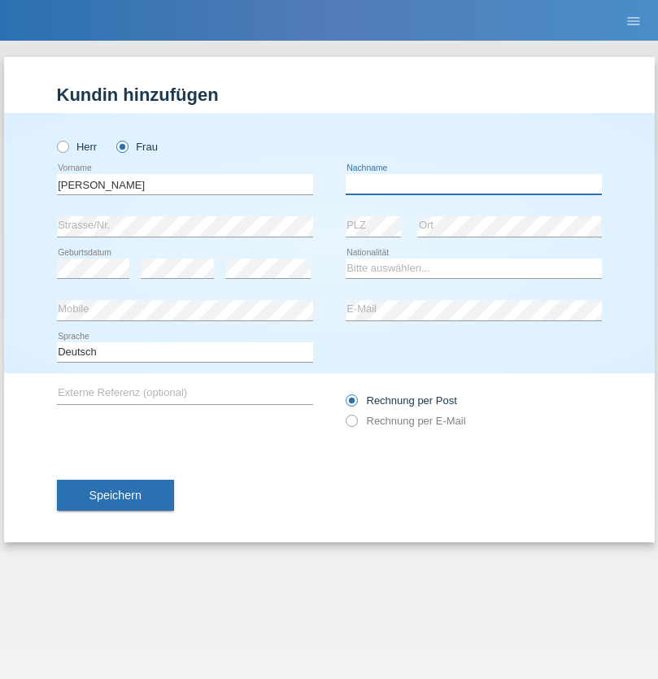
click at [473, 184] on input "text" at bounding box center [474, 184] width 256 height 20
type input "Bacic"
select select "CH"
